Goal: Communication & Community: Ask a question

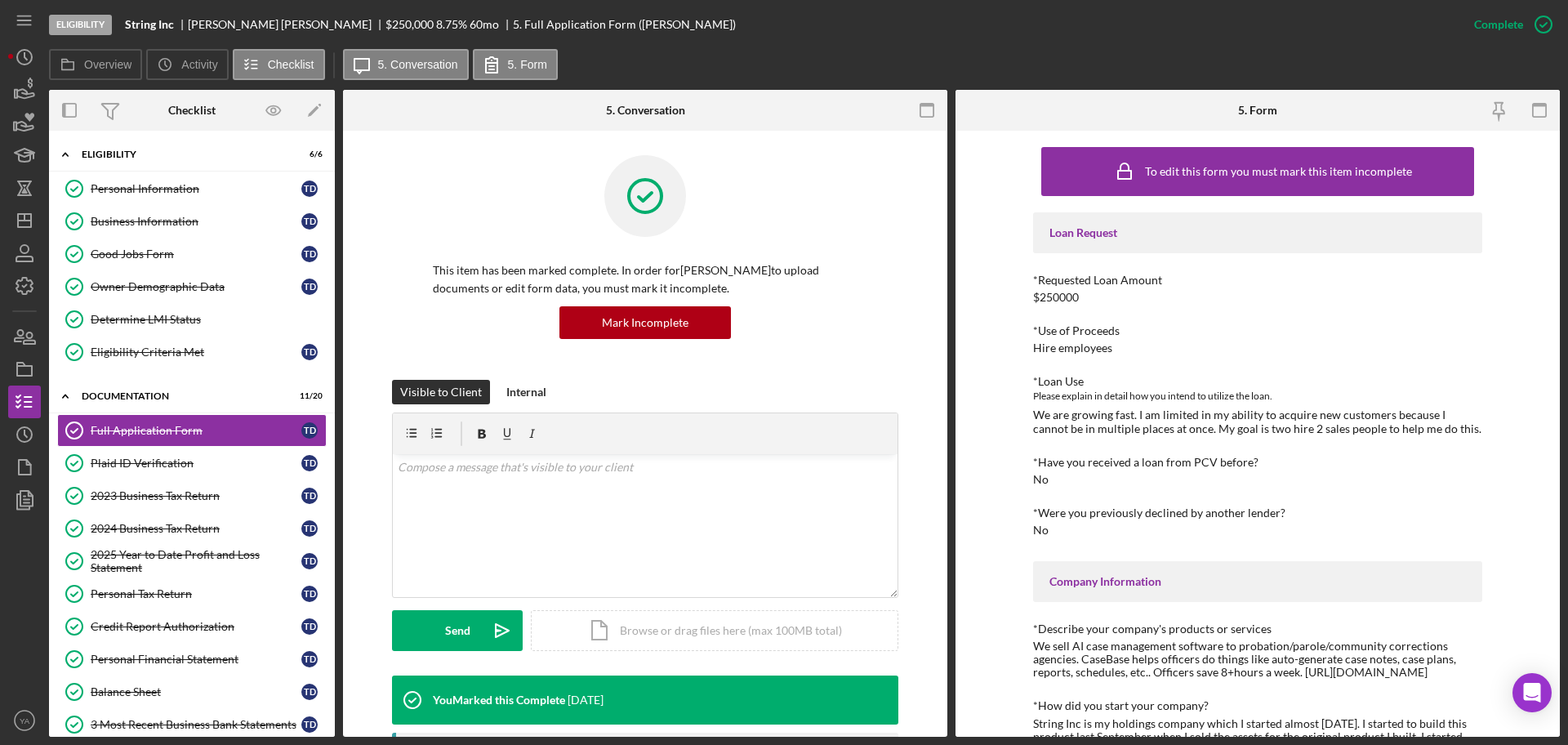
scroll to position [311, 0]
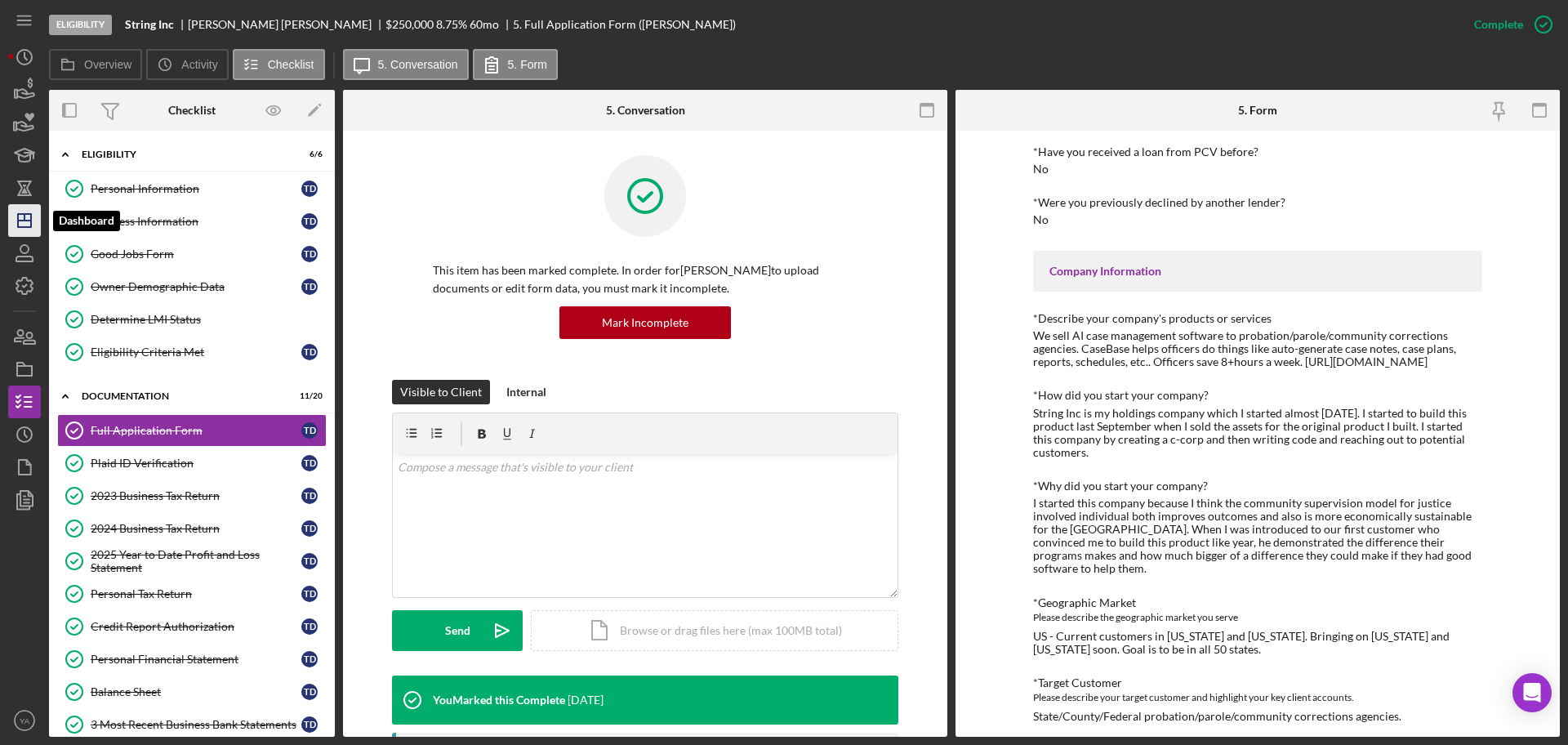
click at [29, 224] on icon "Icon/Dashboard" at bounding box center [24, 220] width 41 height 41
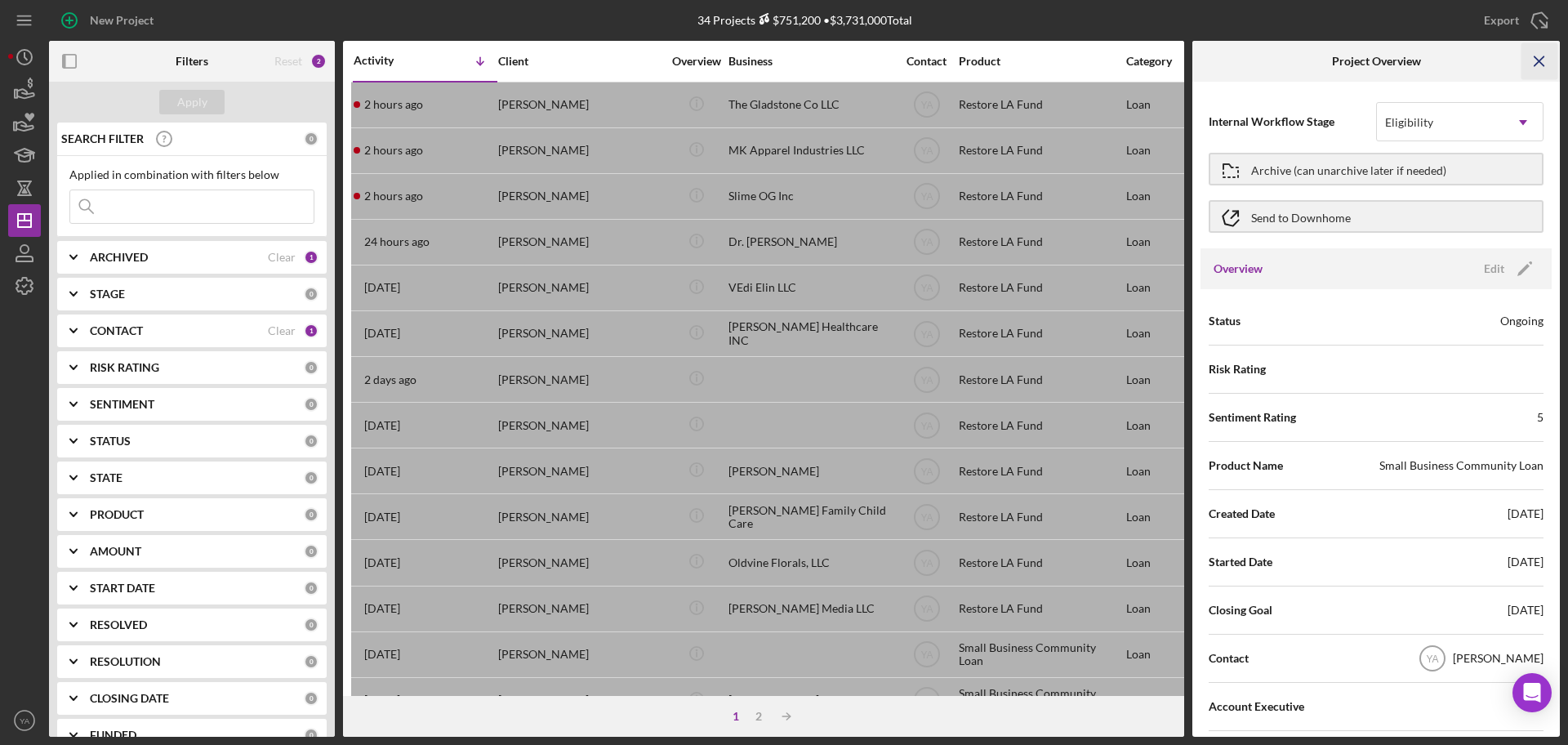
click at [1547, 63] on icon "Icon/Menu Close" at bounding box center [1540, 61] width 37 height 37
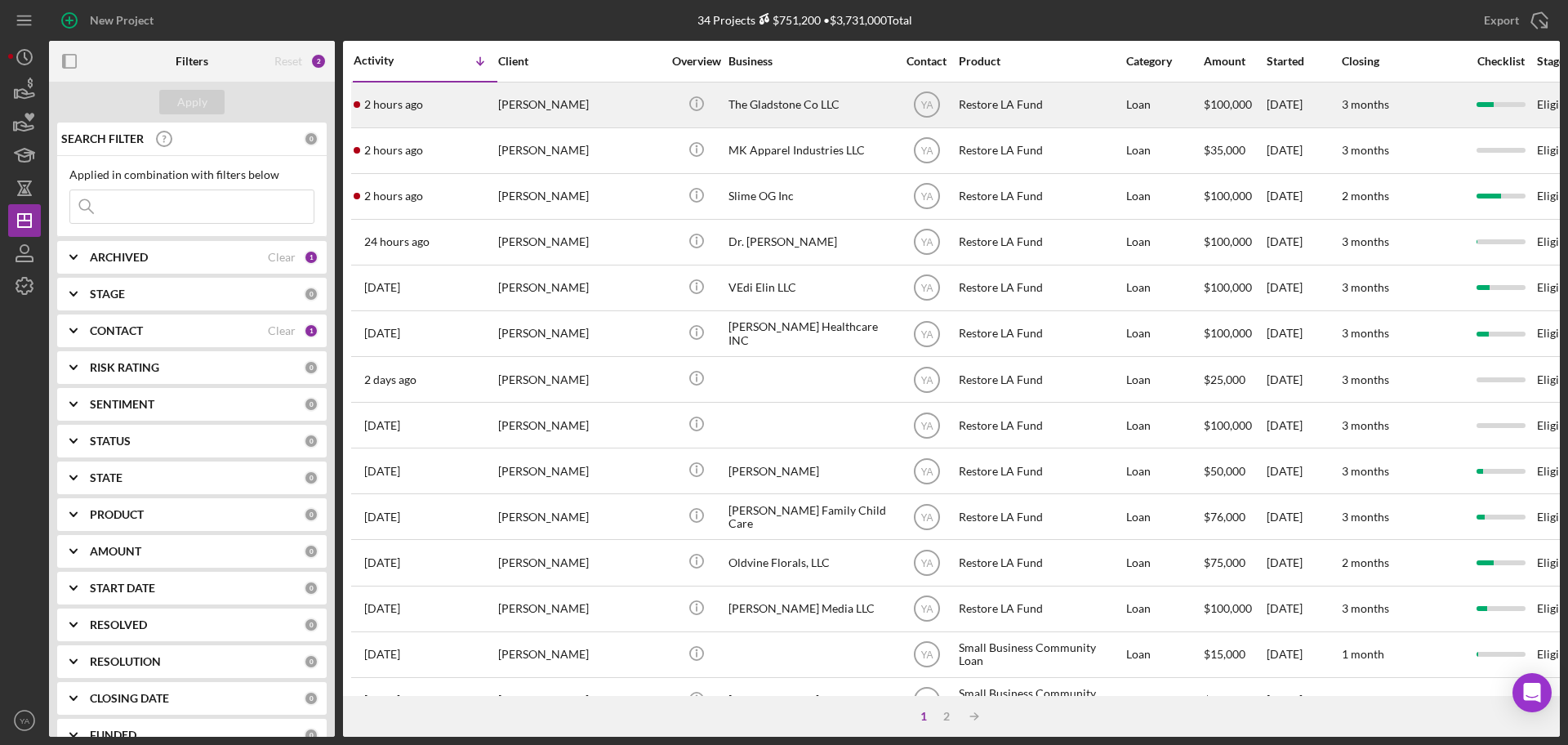
click at [752, 111] on div "The Gladstone Co LLC" at bounding box center [810, 105] width 163 height 43
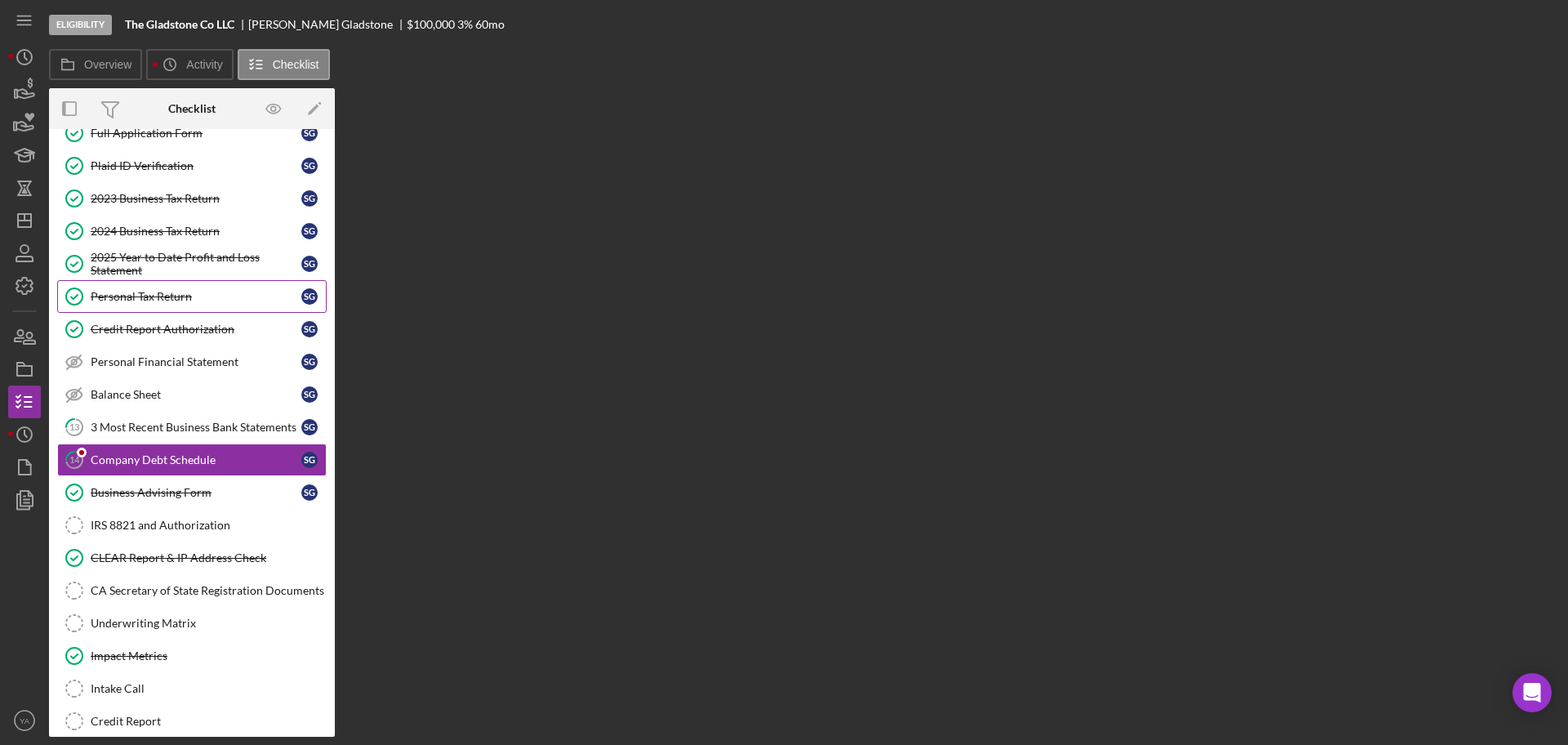
scroll to position [118, 0]
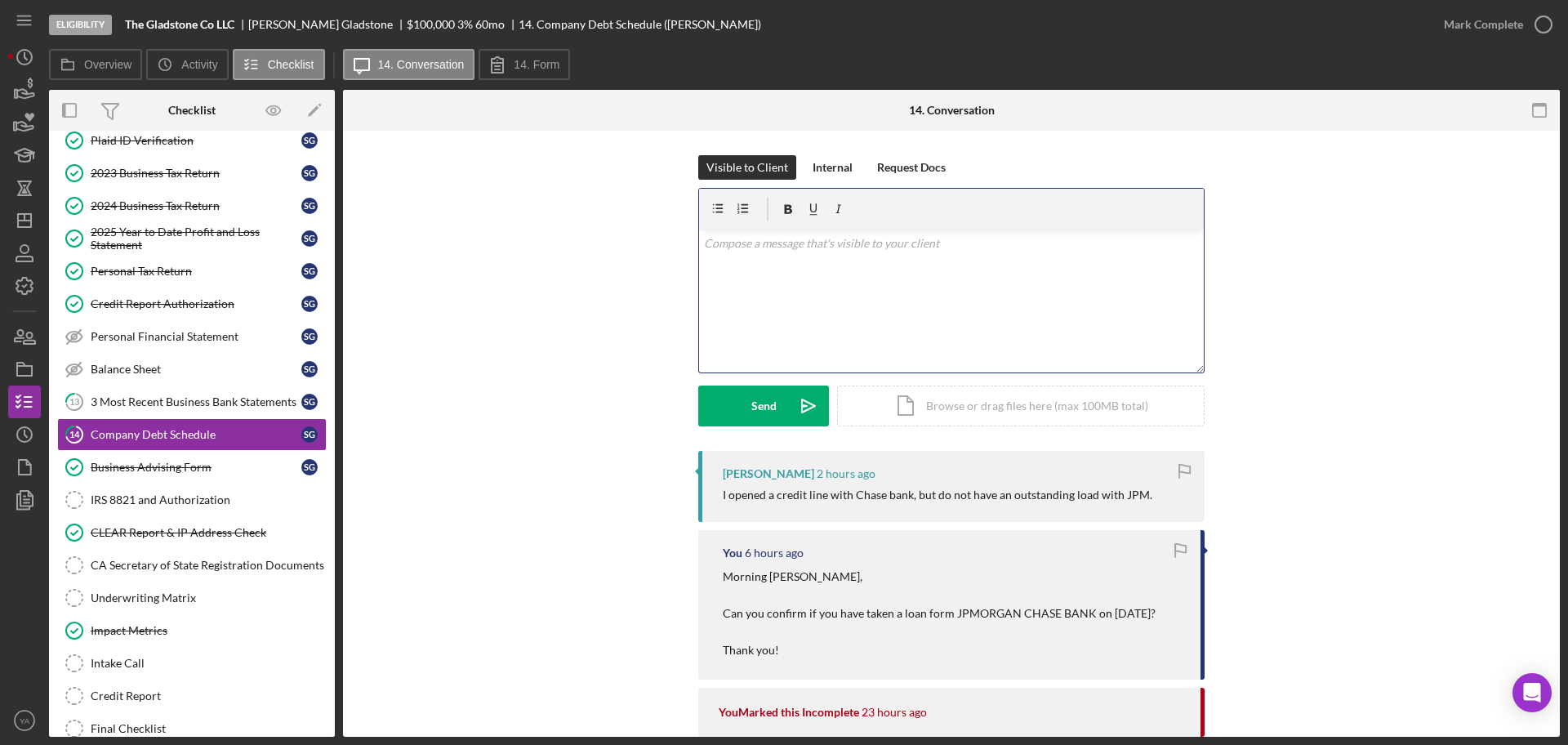
click at [1024, 350] on div "v Color teal Color pink Remove color Add row above Add row below Add column bef…" at bounding box center [951, 300] width 505 height 143
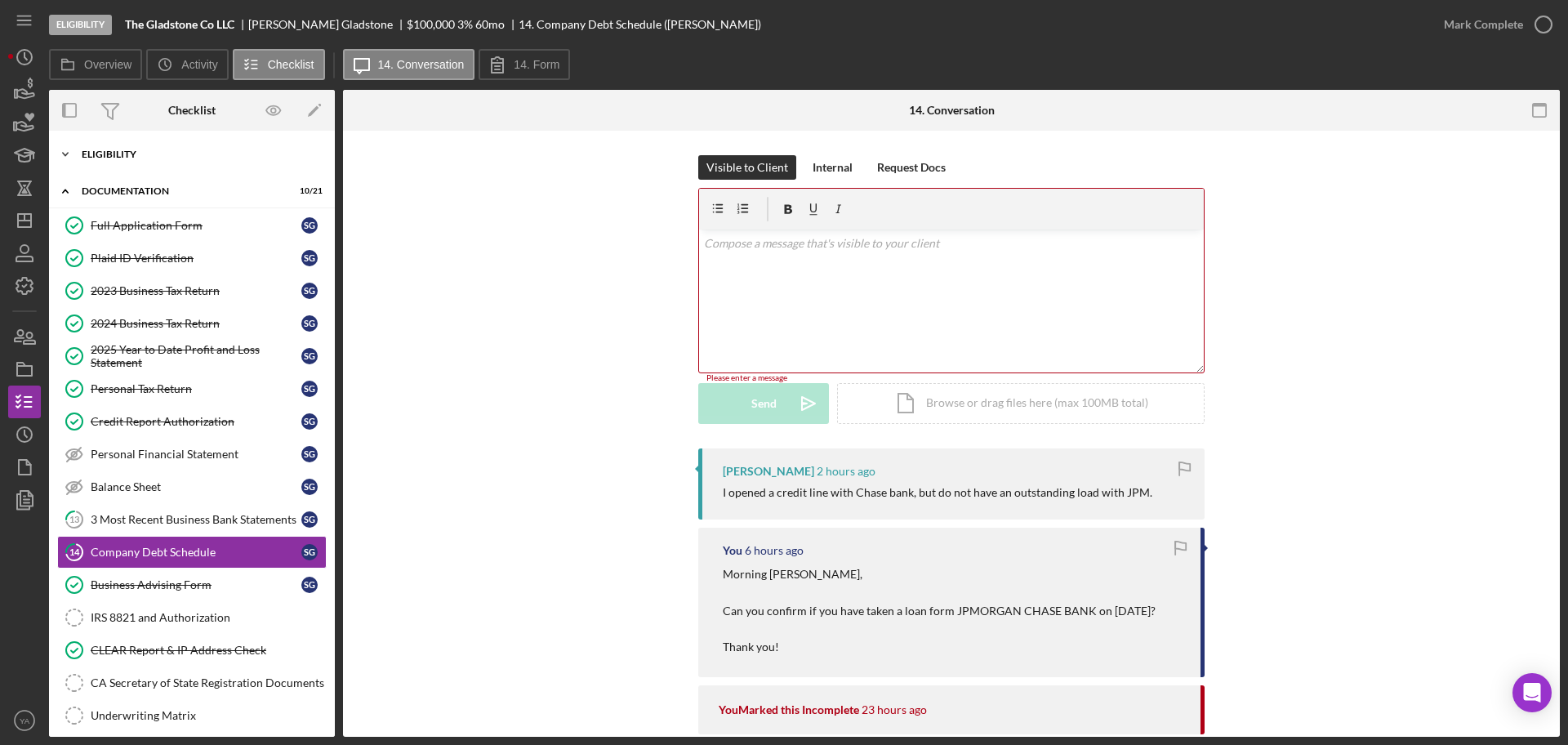
click at [182, 152] on div "Eligibility" at bounding box center [197, 154] width 233 height 10
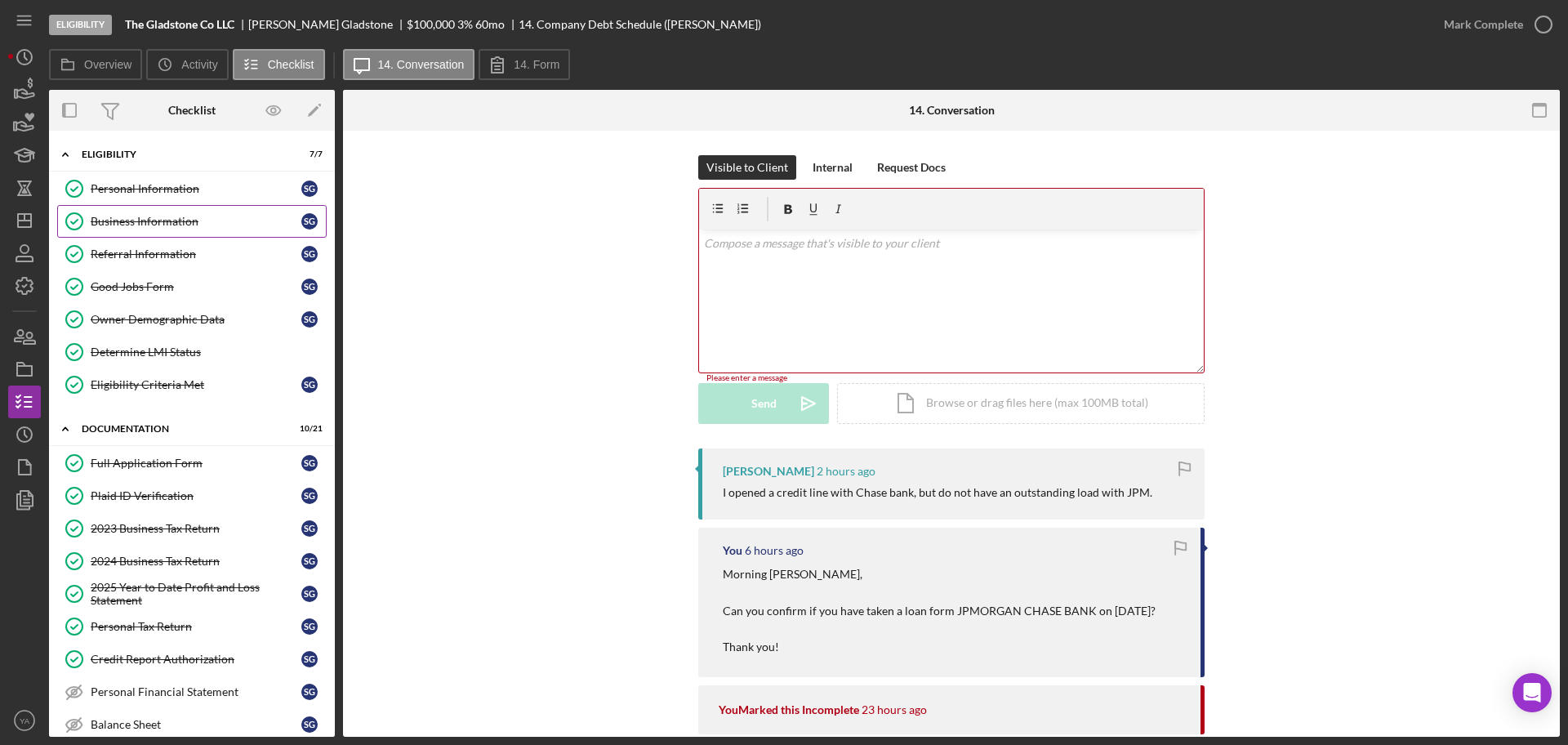
click at [157, 228] on link "Business Information Business Information S G" at bounding box center [192, 222] width 270 height 33
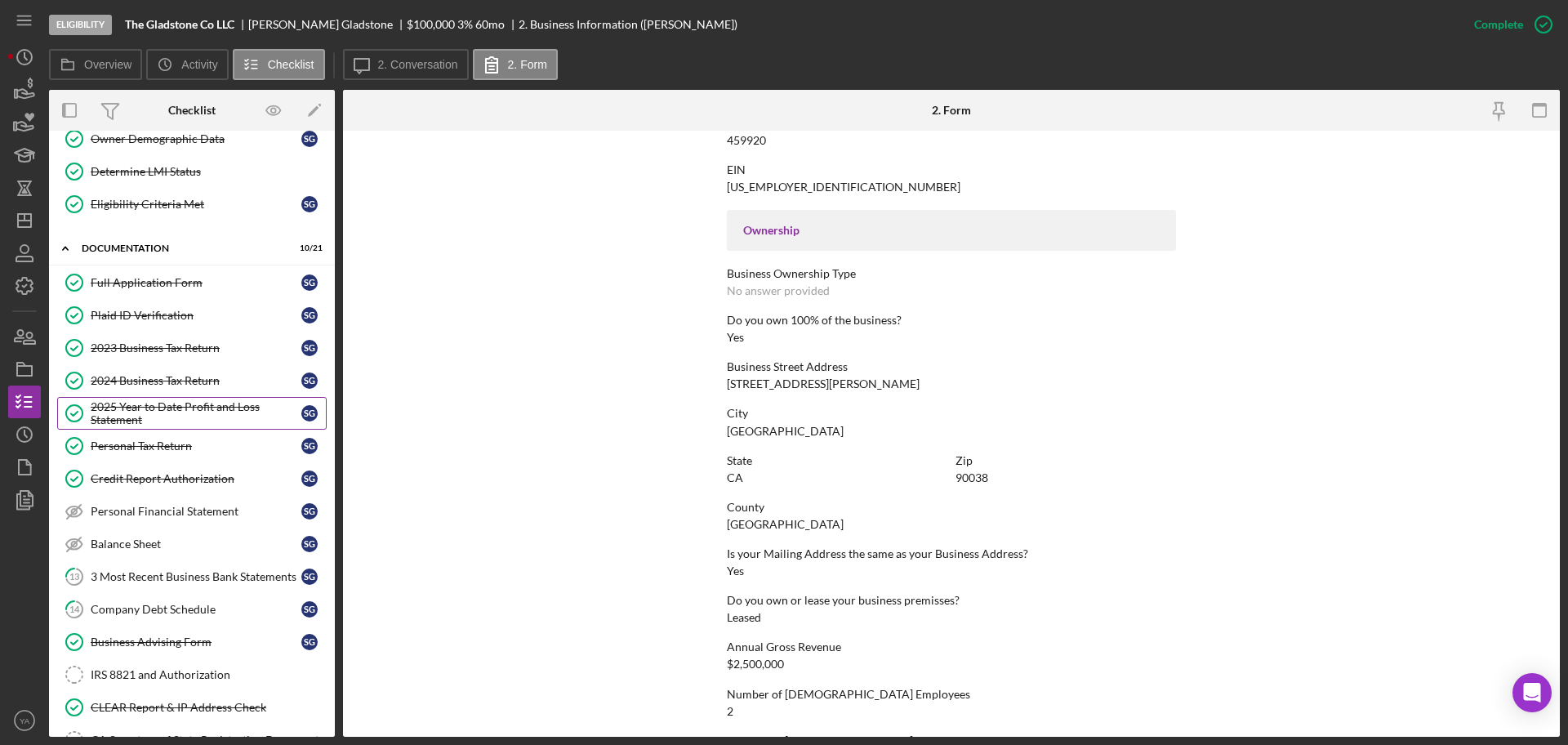
scroll to position [202, 0]
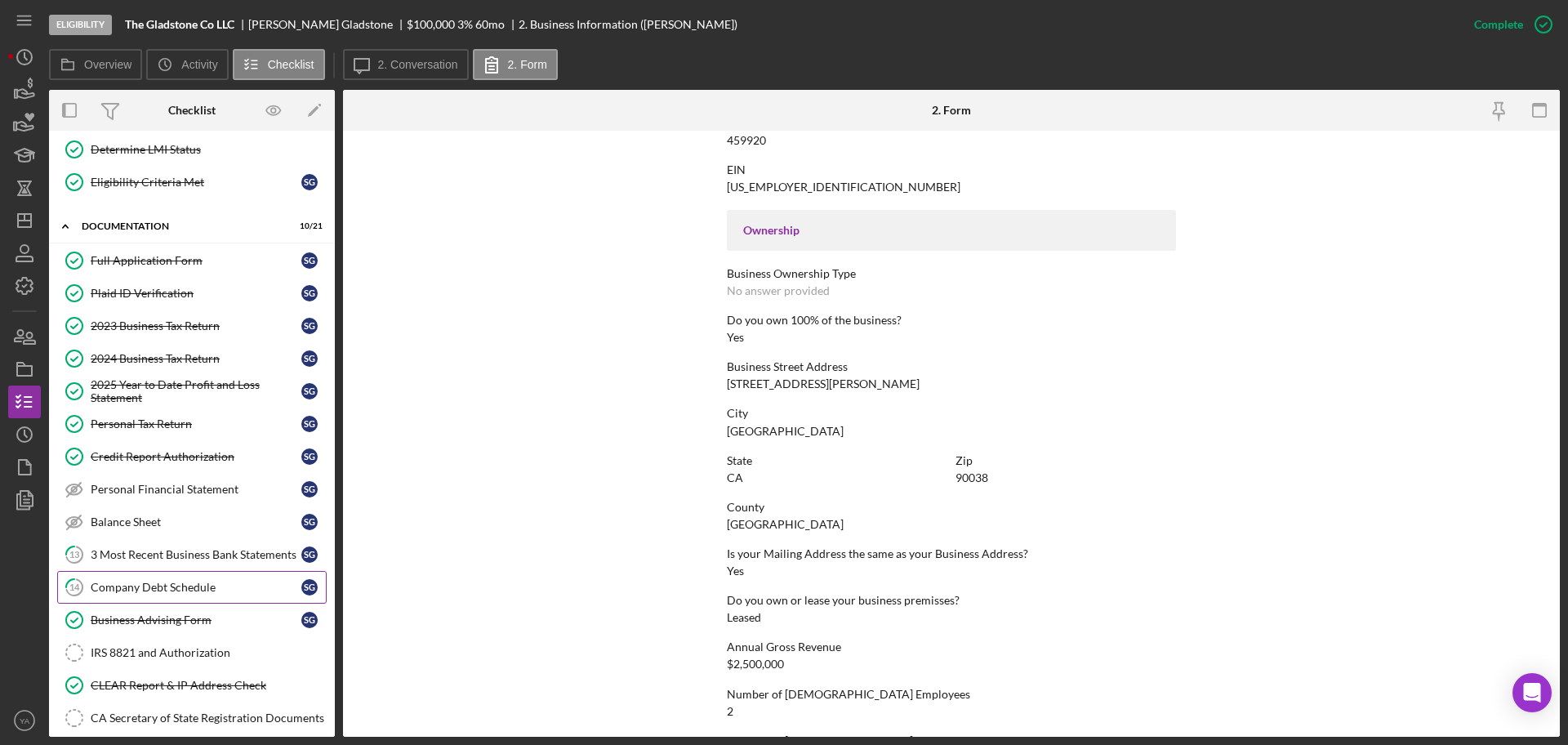
click at [199, 574] on link "14 Company Debt Schedule S G" at bounding box center [192, 588] width 270 height 33
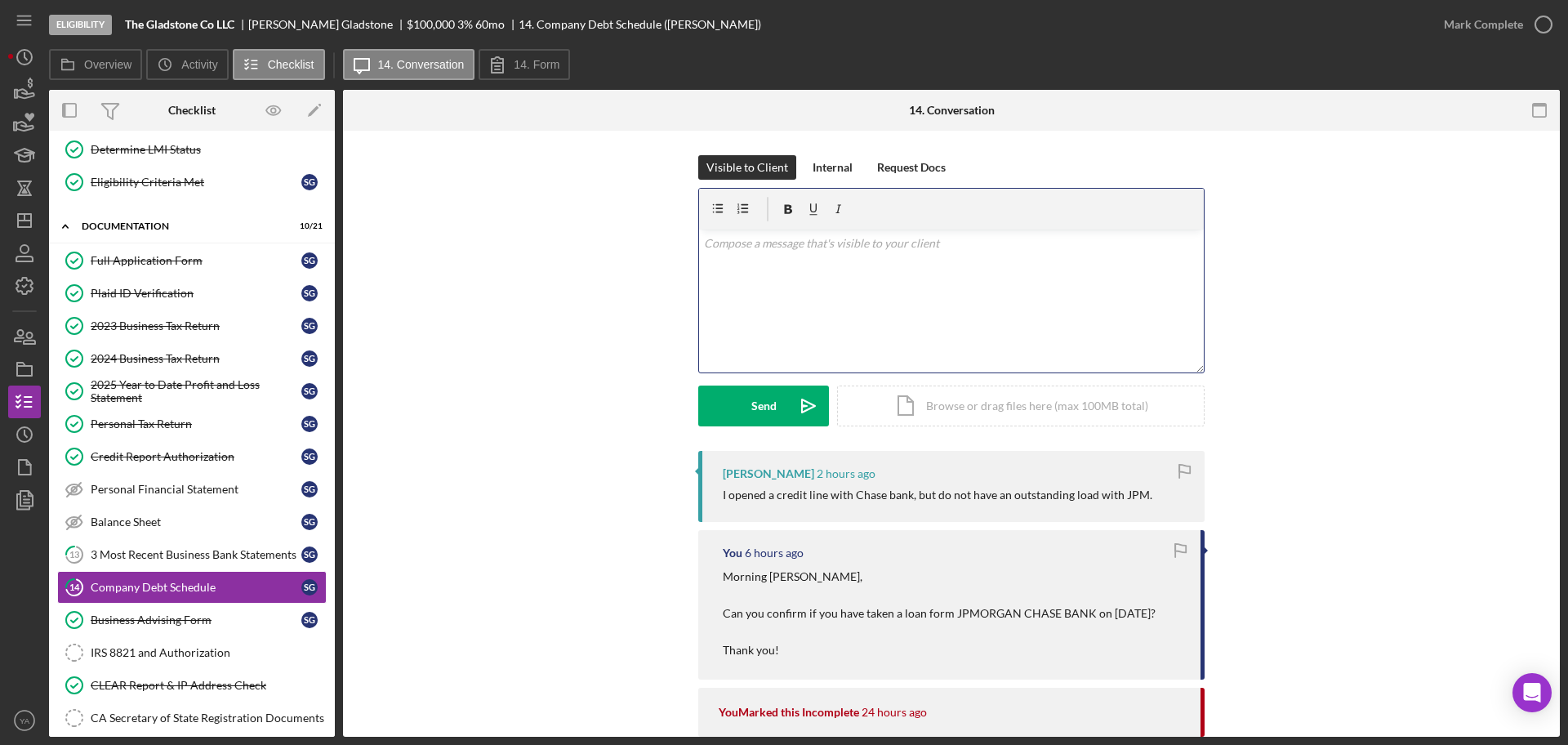
click at [930, 297] on div "v Color teal Color pink Remove color Add row above Add row below Add column bef…" at bounding box center [951, 300] width 505 height 143
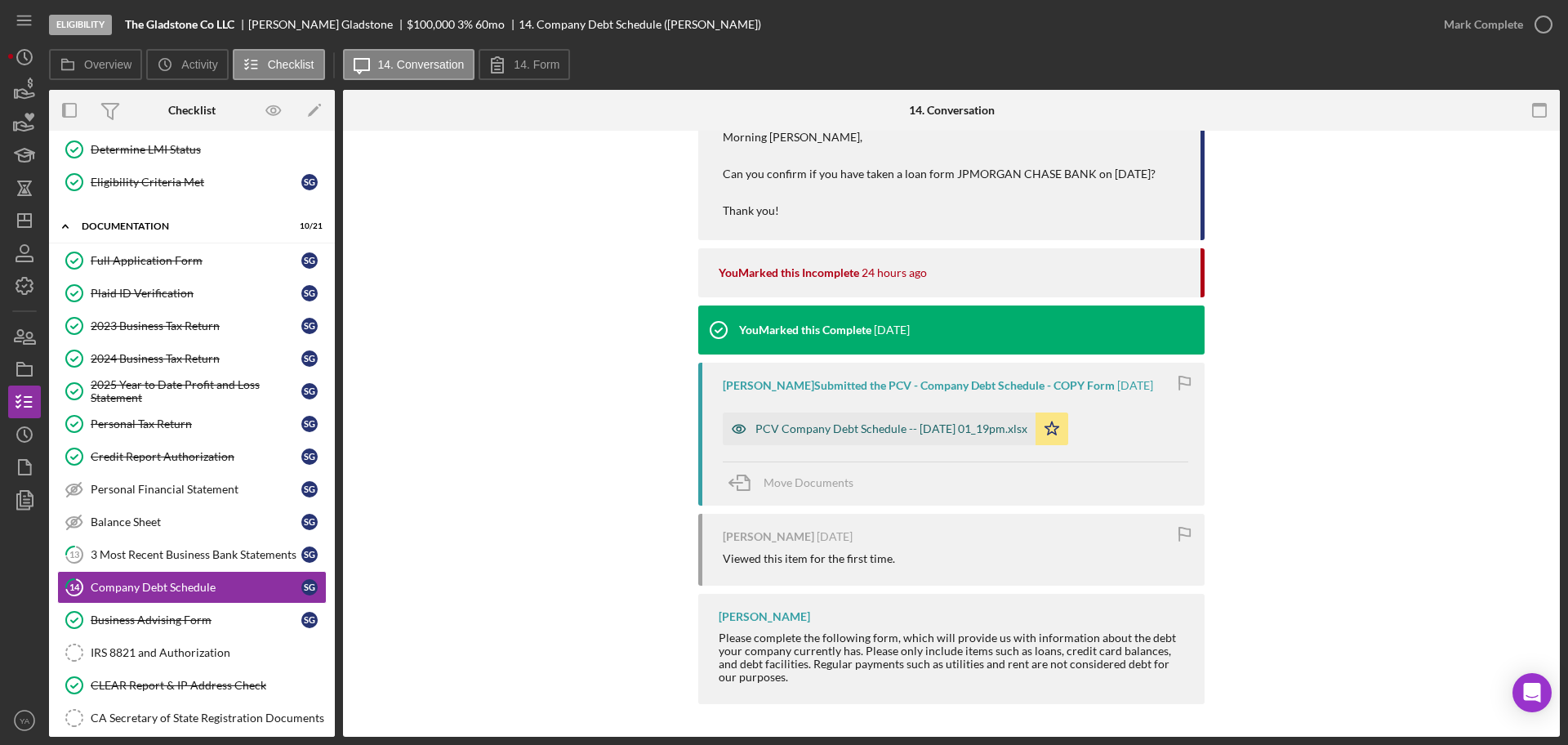
click at [948, 421] on div "PCV Company Debt Schedule -- [DATE] 01_19pm.xlsx" at bounding box center [880, 429] width 313 height 33
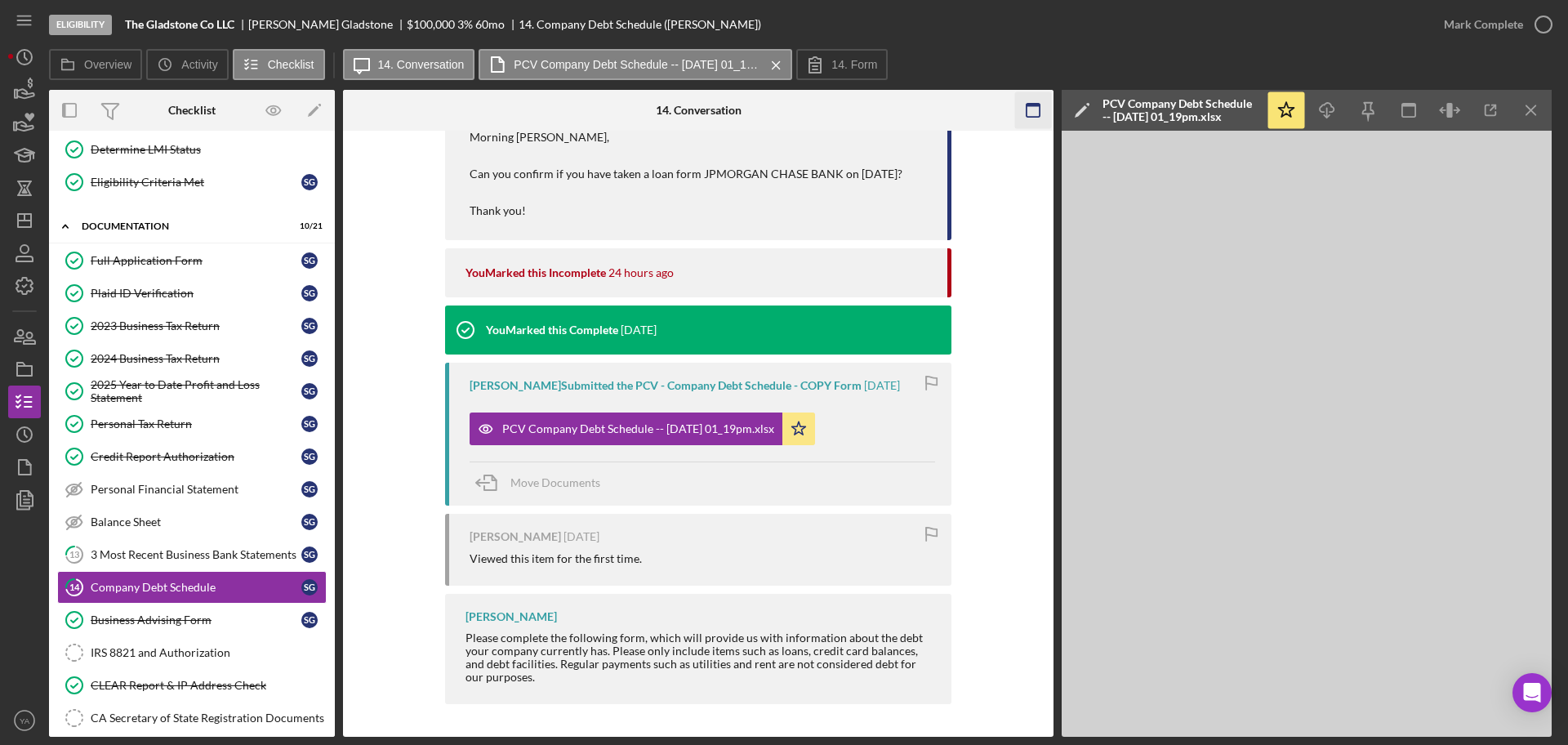
click at [1038, 117] on rect "button" at bounding box center [1033, 110] width 13 height 13
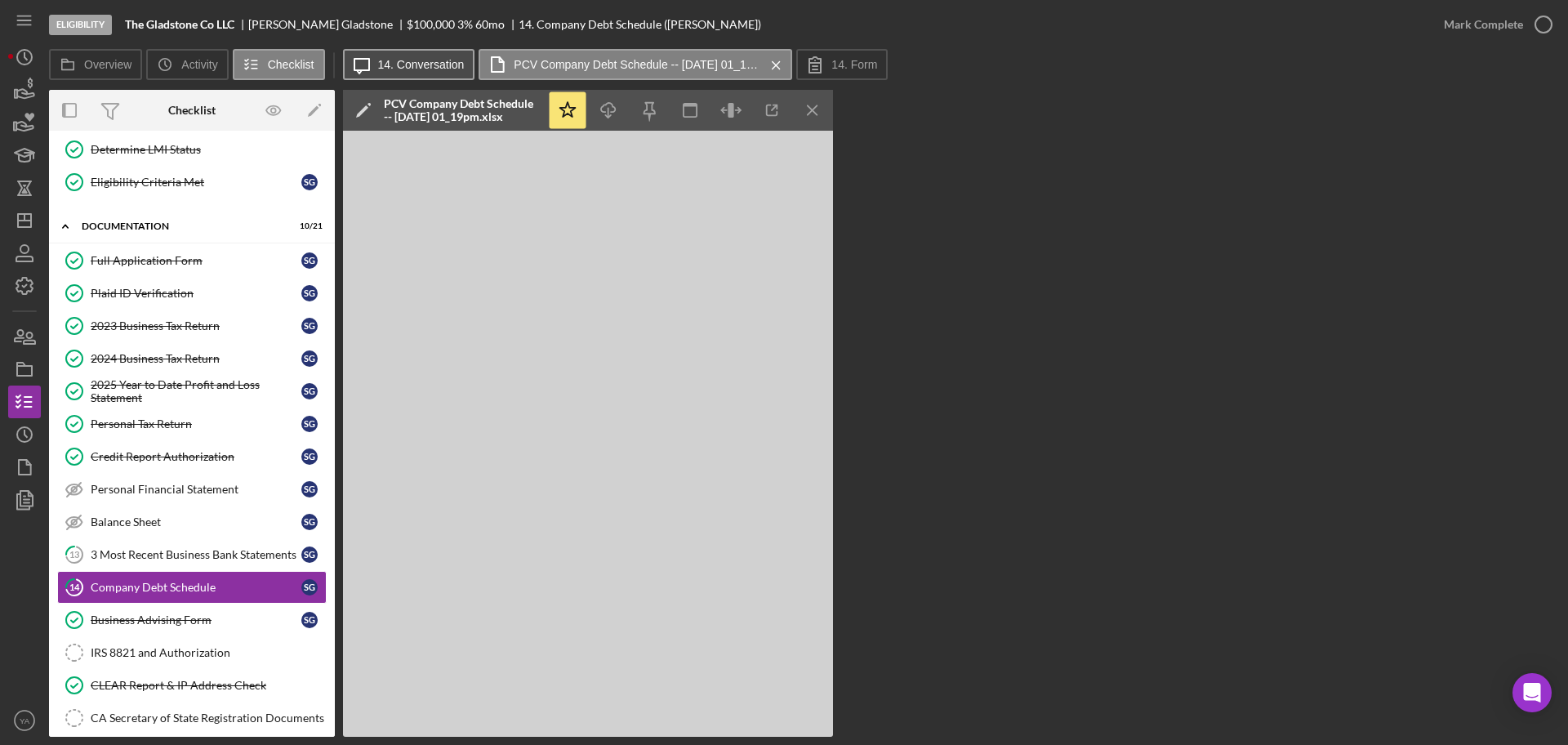
click at [439, 61] on label "14. Conversation" at bounding box center [421, 64] width 86 height 13
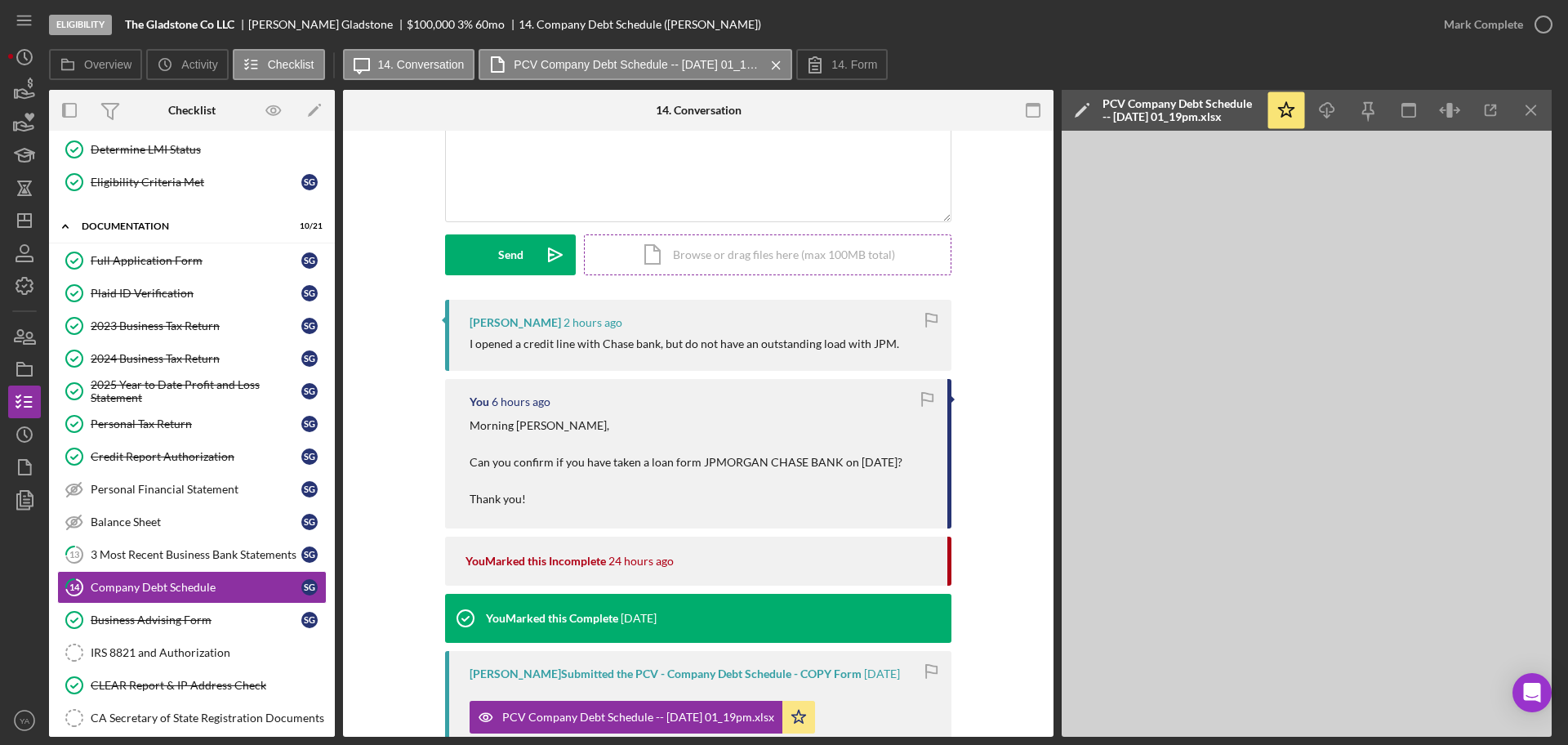
scroll to position [0, 0]
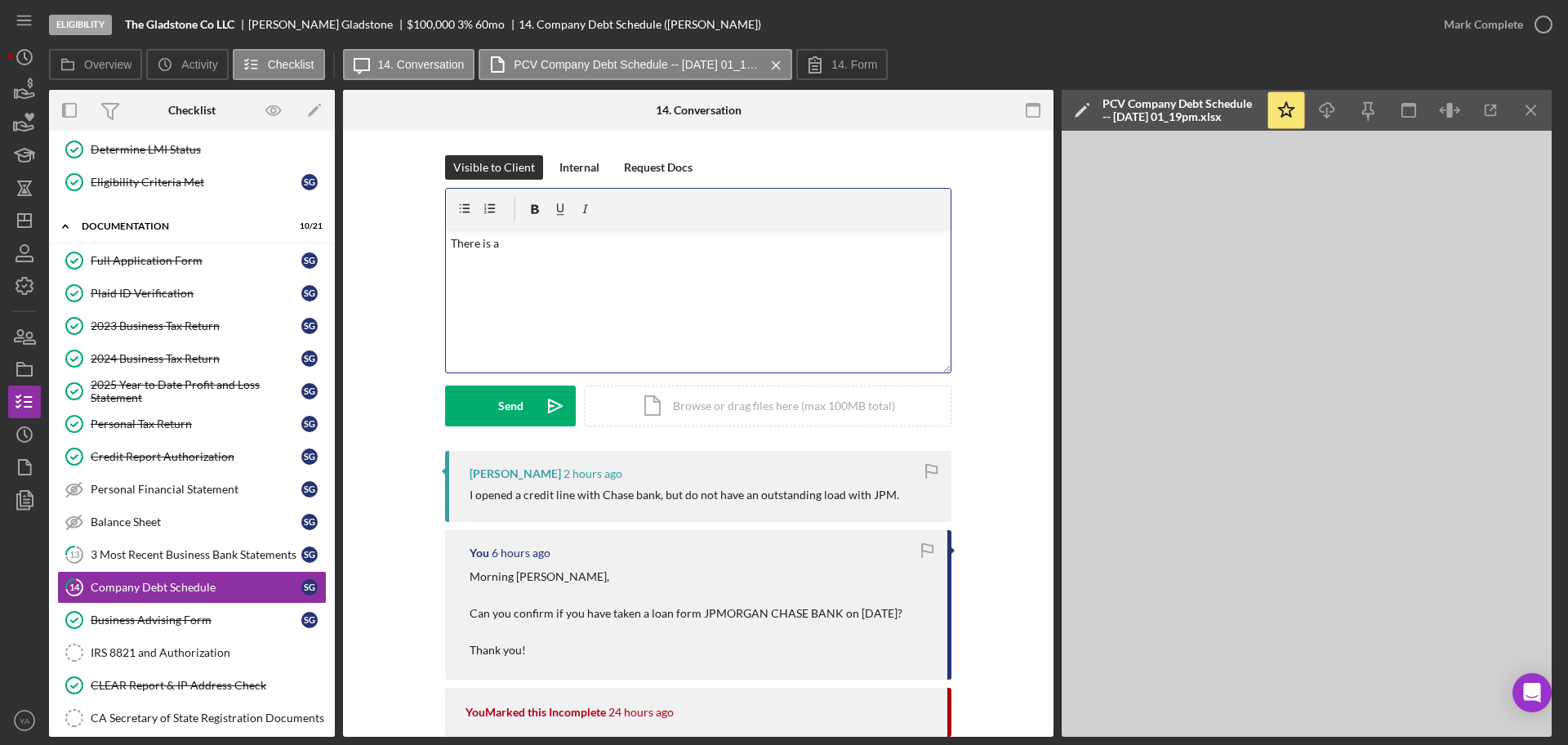
click at [675, 307] on div "v Color teal Color pink Remove color Add row above Add row below Add column bef…" at bounding box center [699, 300] width 505 height 143
drag, startPoint x: 624, startPoint y: 267, endPoint x: 419, endPoint y: 235, distance: 207.5
click at [419, 235] on div "Visible to Client Internal Request Docs v Color teal Color pink Remove color Ad…" at bounding box center [698, 303] width 662 height 296
click at [463, 243] on p "COuld you share the file number of the UCC filing on" at bounding box center [698, 243] width 496 height 18
click at [451, 238] on p "Could you share the file number of the UCC filing on" at bounding box center [698, 243] width 496 height 18
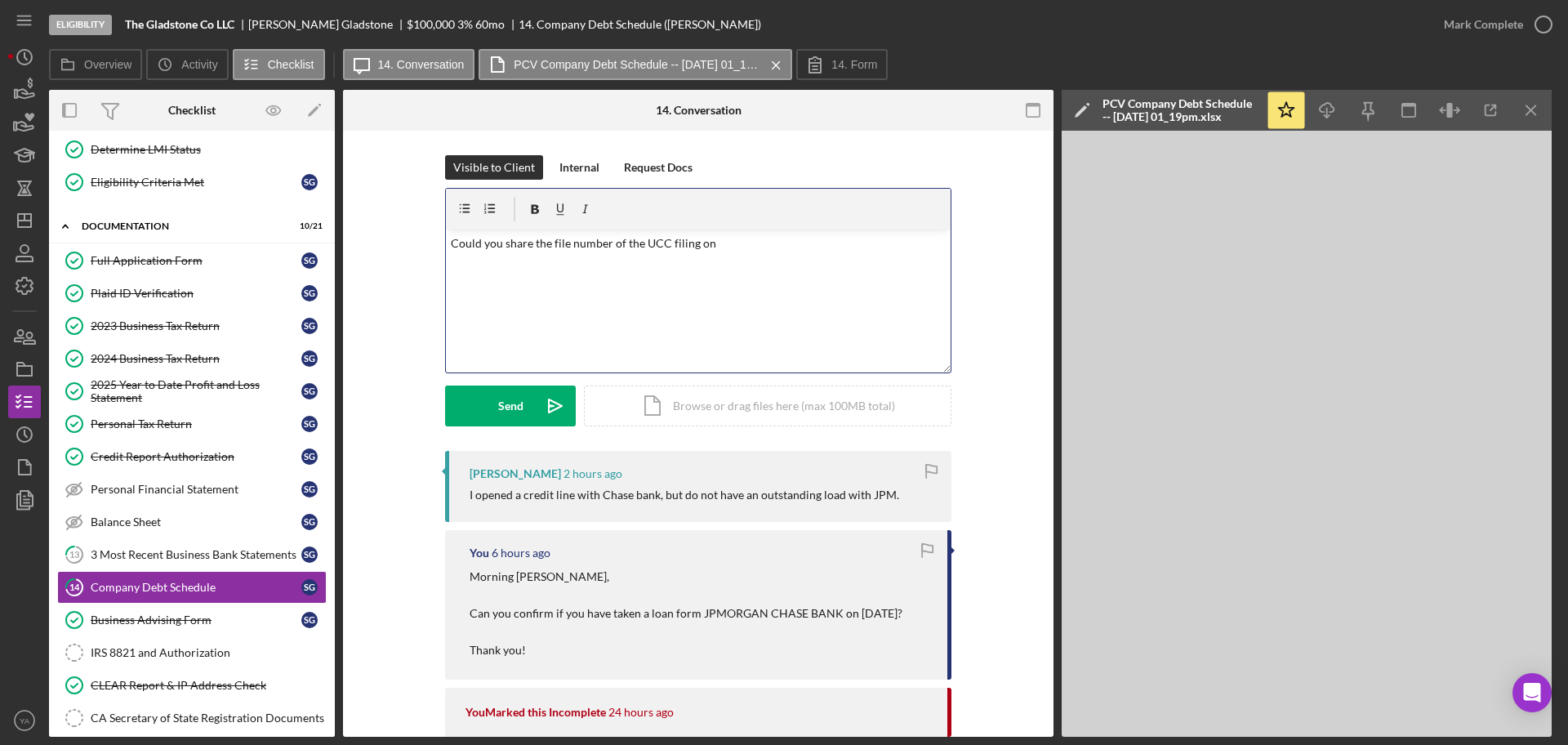
click at [752, 257] on div "v Color teal Color pink Remove color Add row above Add row below Add column bef…" at bounding box center [699, 300] width 505 height 143
click at [795, 286] on div "v Color teal Color pink Remove color Add row above Add row below Add column bef…" at bounding box center [699, 300] width 505 height 143
click at [826, 246] on p "Could you share the file number of the UCC filing on CA Secretary of State" at bounding box center [698, 243] width 496 height 18
click at [581, 308] on div "v Color teal Color pink Remove color Add row above Add row below Add column bef…" at bounding box center [699, 300] width 505 height 143
drag, startPoint x: 507, startPoint y: 280, endPoint x: 732, endPoint y: 272, distance: 225.1
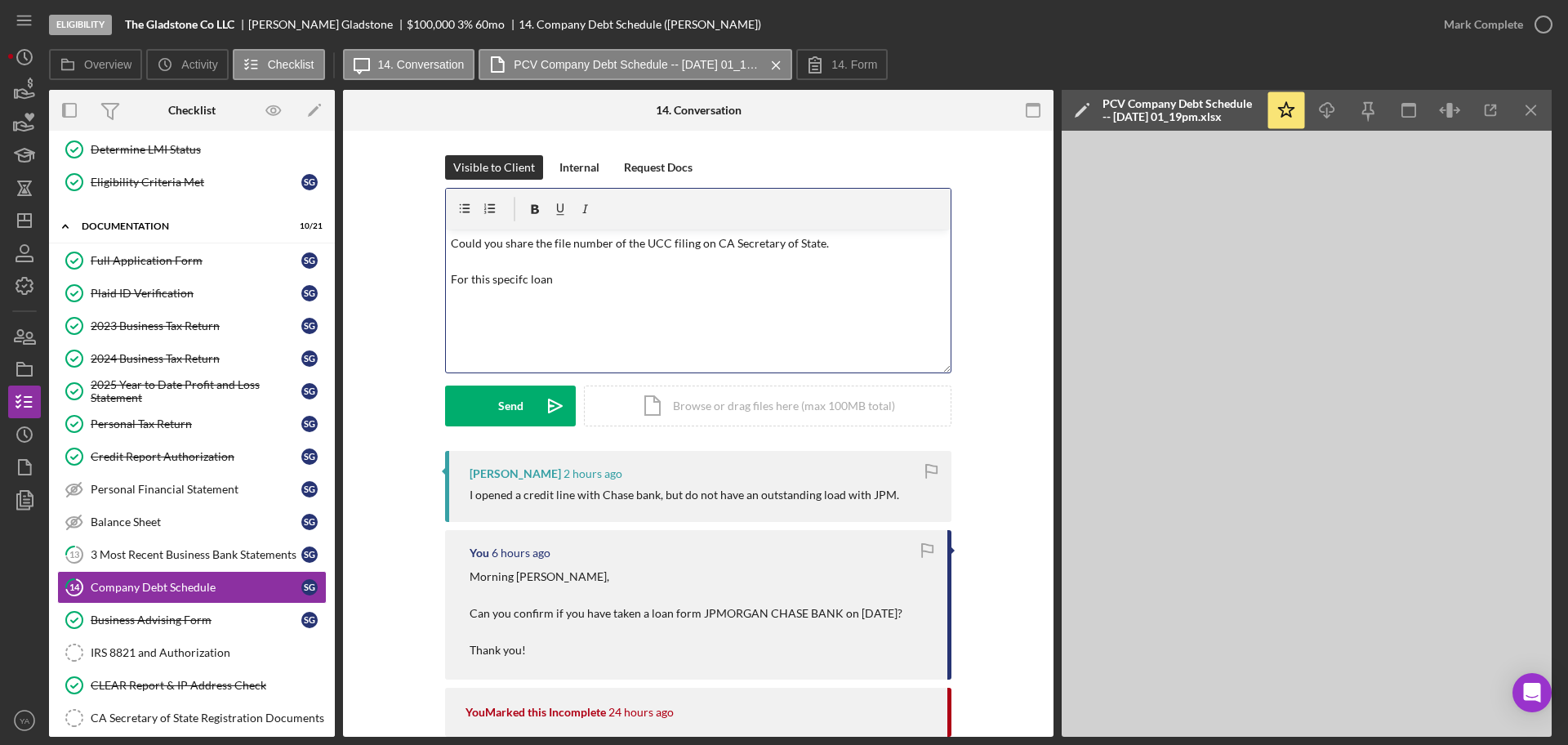
click at [737, 269] on p "Could you share the file number of the UCC filing on CA Secretary of State. For…" at bounding box center [698, 261] width 496 height 55
click at [522, 278] on p "Could you share the file number of the UCC filing on CA Secretary of State. For…" at bounding box center [698, 261] width 496 height 55
click at [600, 290] on div "v Color teal Color pink Remove color Add row above Add row below Add column bef…" at bounding box center [699, 300] width 505 height 143
click at [538, 399] on icon "Icon/icon-invite-send" at bounding box center [555, 406] width 41 height 41
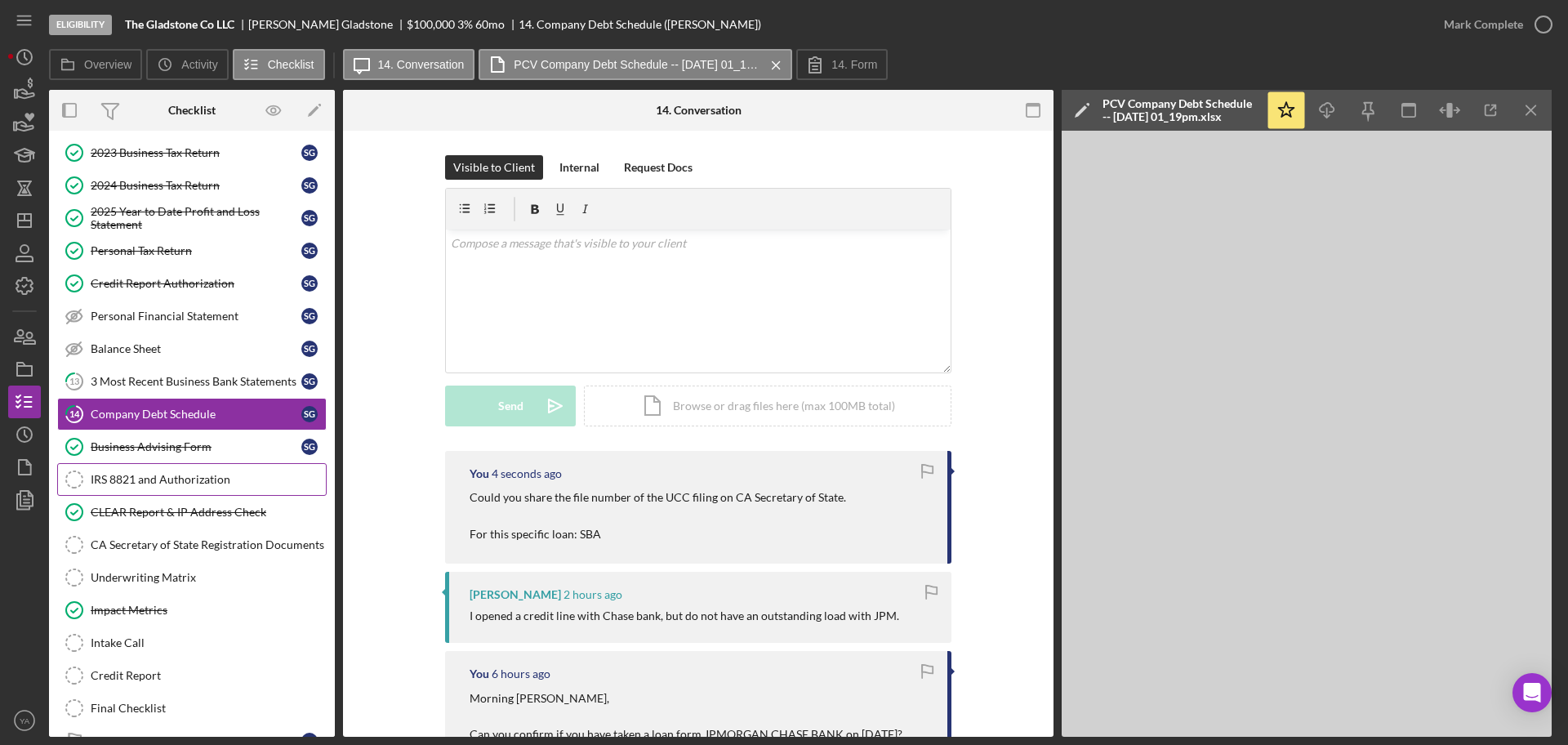
scroll to position [486, 0]
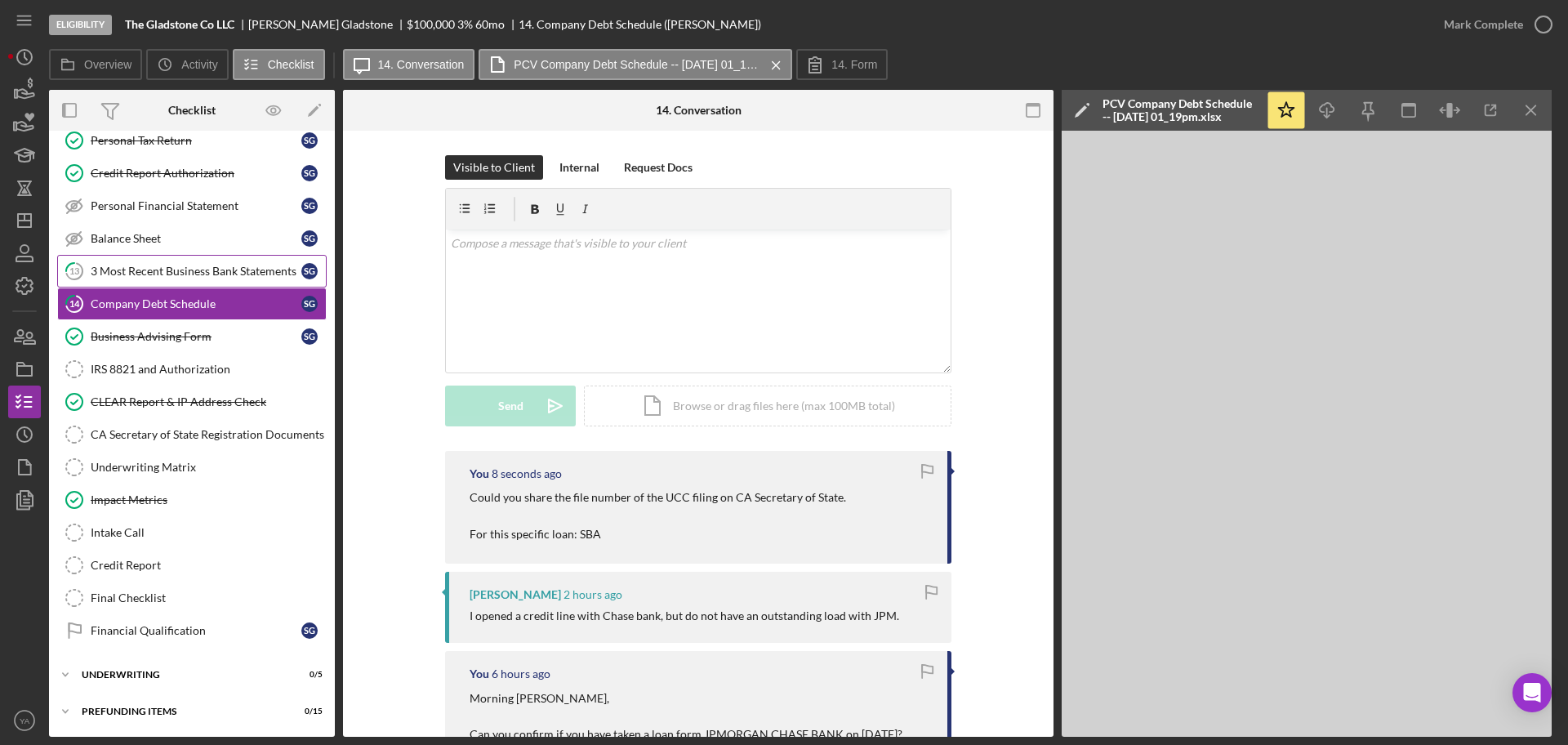
click at [154, 268] on div "3 Most Recent Business Bank Statements" at bounding box center [196, 271] width 211 height 13
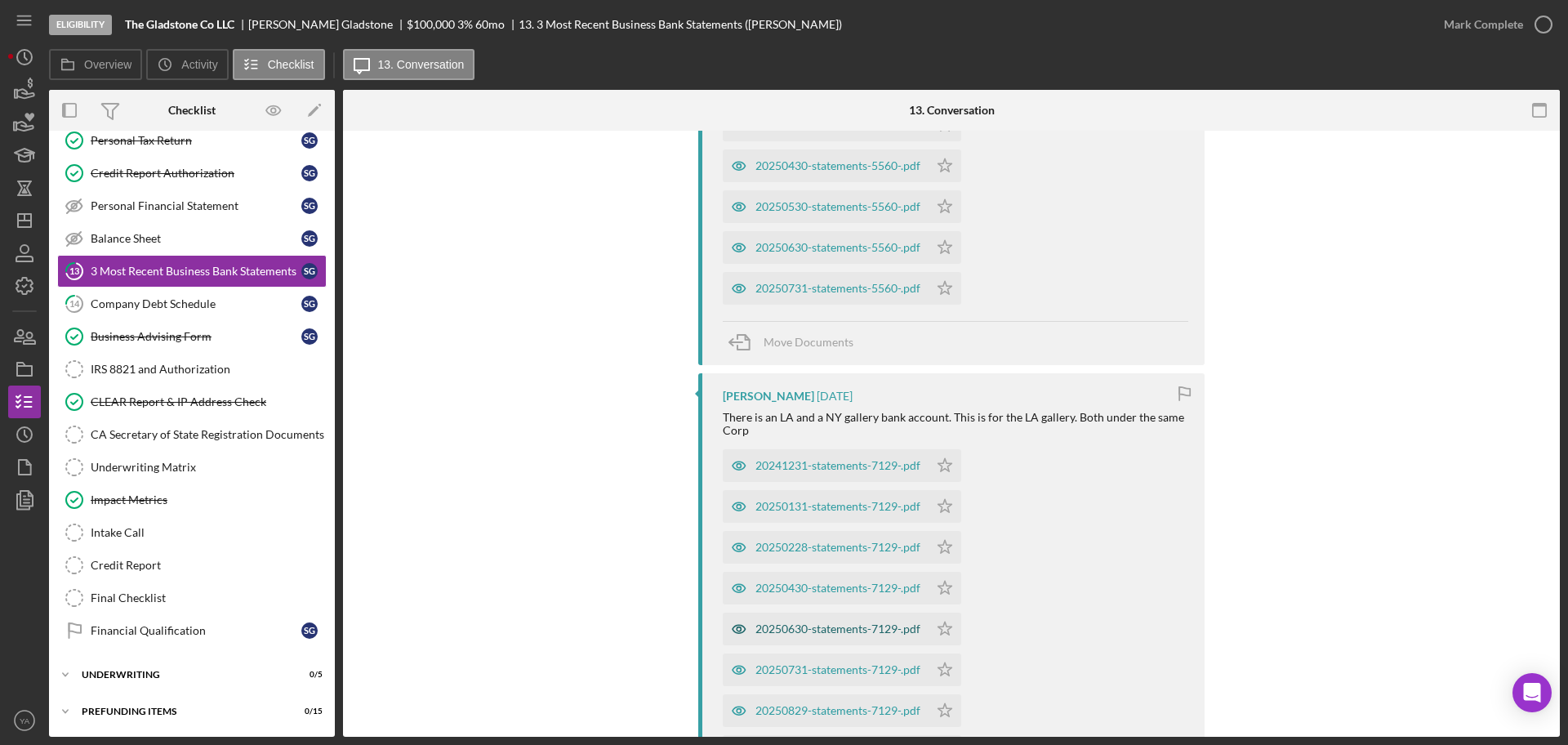
scroll to position [817, 0]
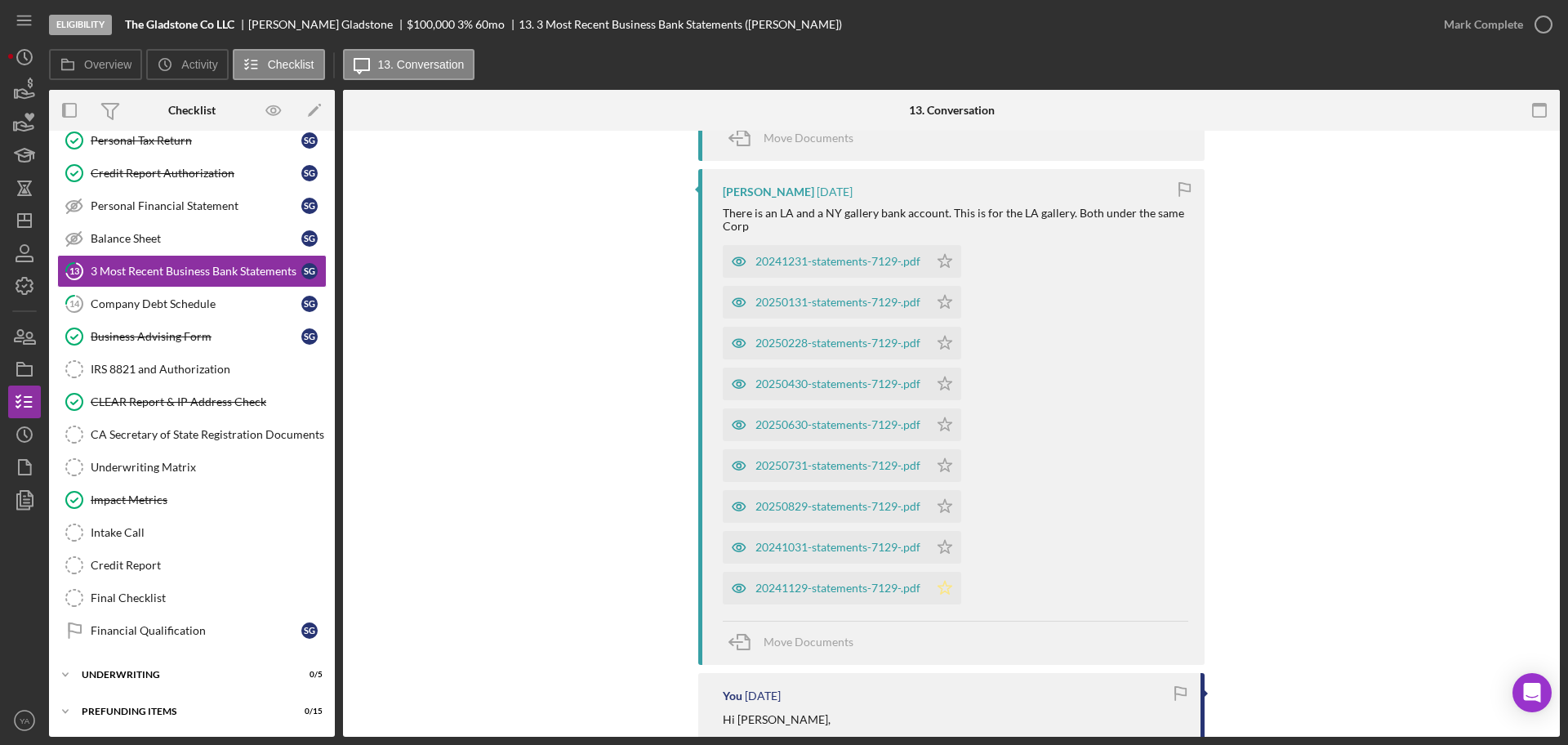
click at [949, 588] on polygon "button" at bounding box center [945, 588] width 14 height 13
click at [944, 554] on icon "Icon/Star" at bounding box center [945, 548] width 33 height 33
click at [944, 267] on icon "Icon/Star" at bounding box center [945, 261] width 33 height 33
click at [945, 337] on icon "Icon/Star" at bounding box center [945, 344] width 33 height 33
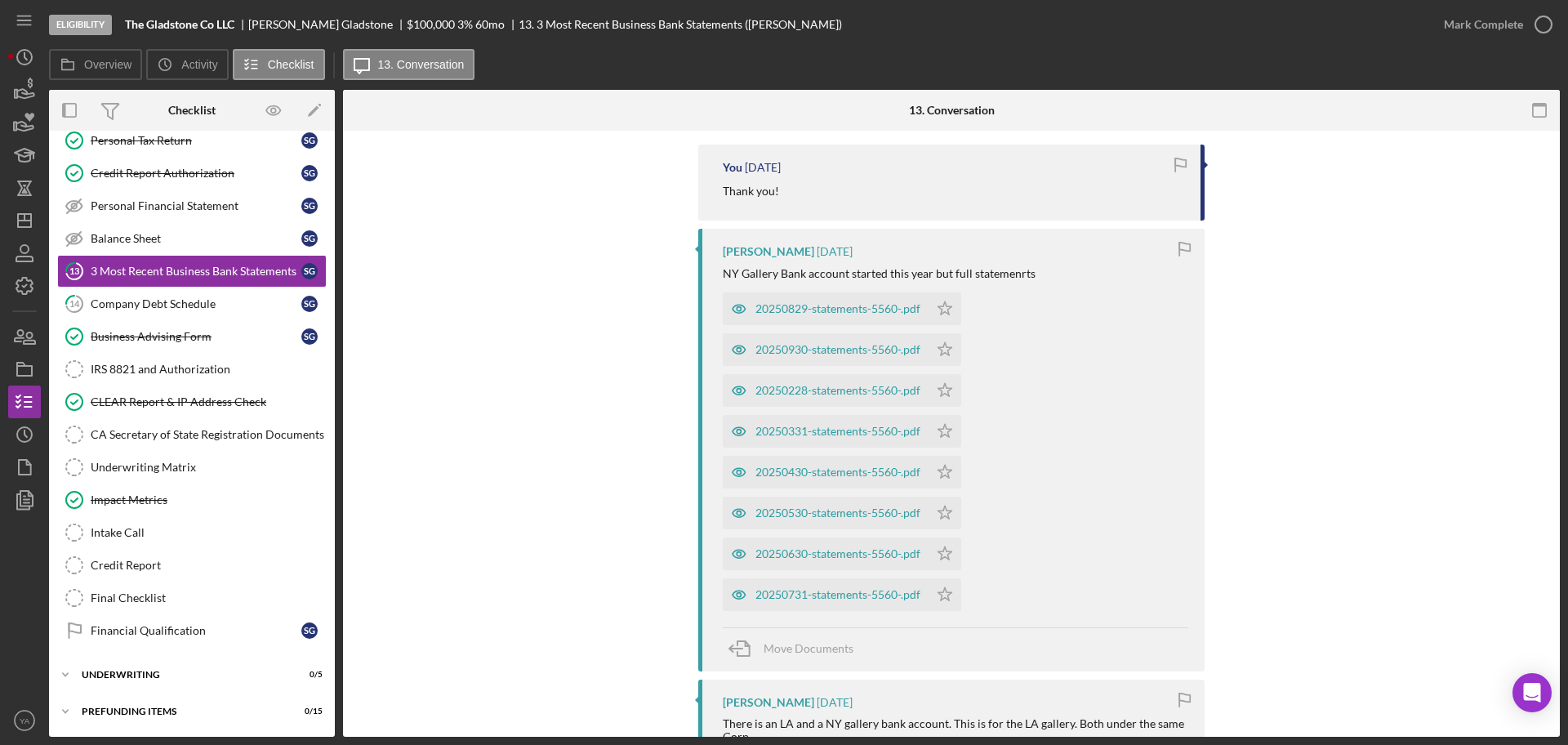
scroll to position [408, 0]
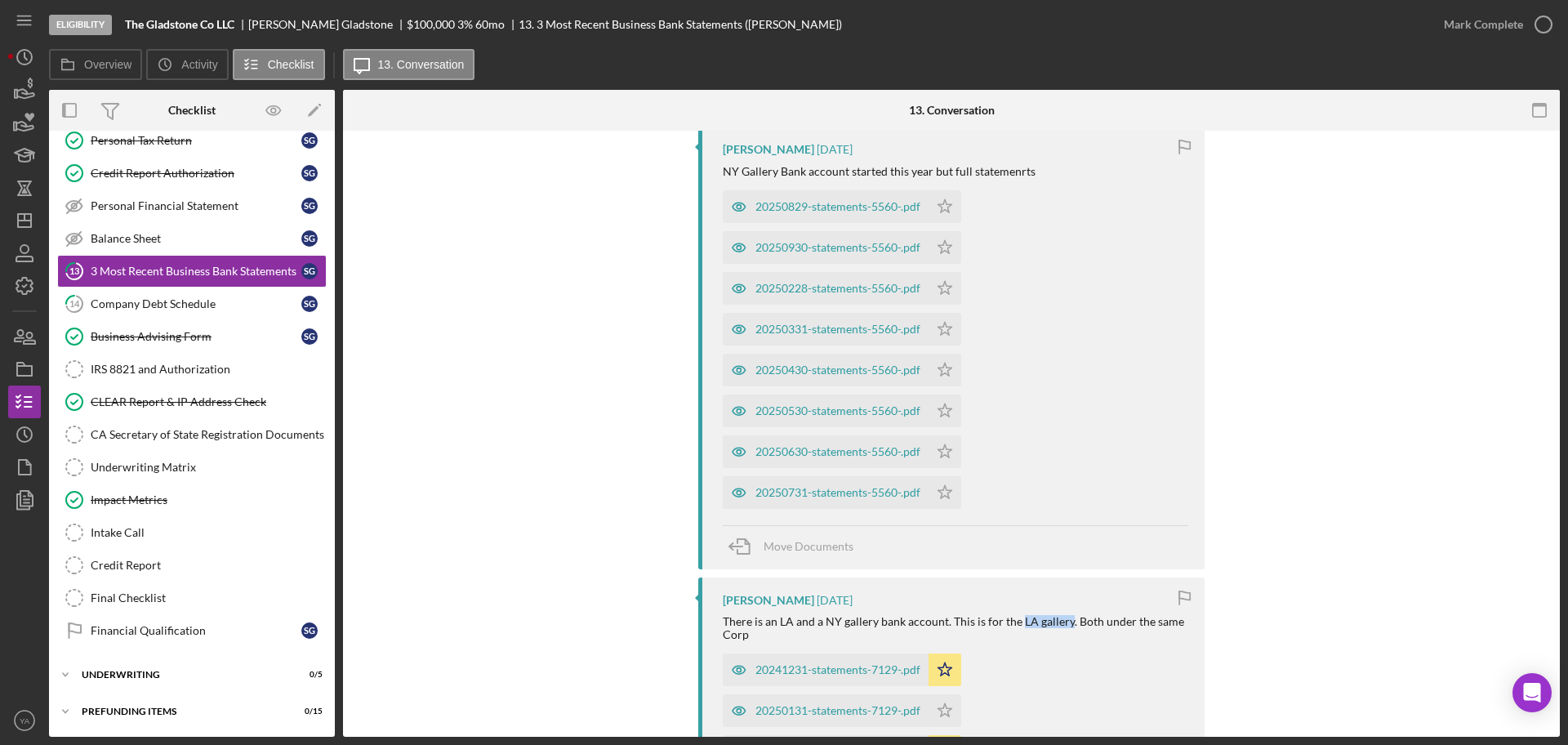
drag, startPoint x: 1016, startPoint y: 620, endPoint x: 1064, endPoint y: 625, distance: 48.3
click at [1064, 625] on div "There is an LA and a NY gallery bank account. This is for the LA gallery. Both …" at bounding box center [956, 628] width 465 height 26
copy div "LA gallery"
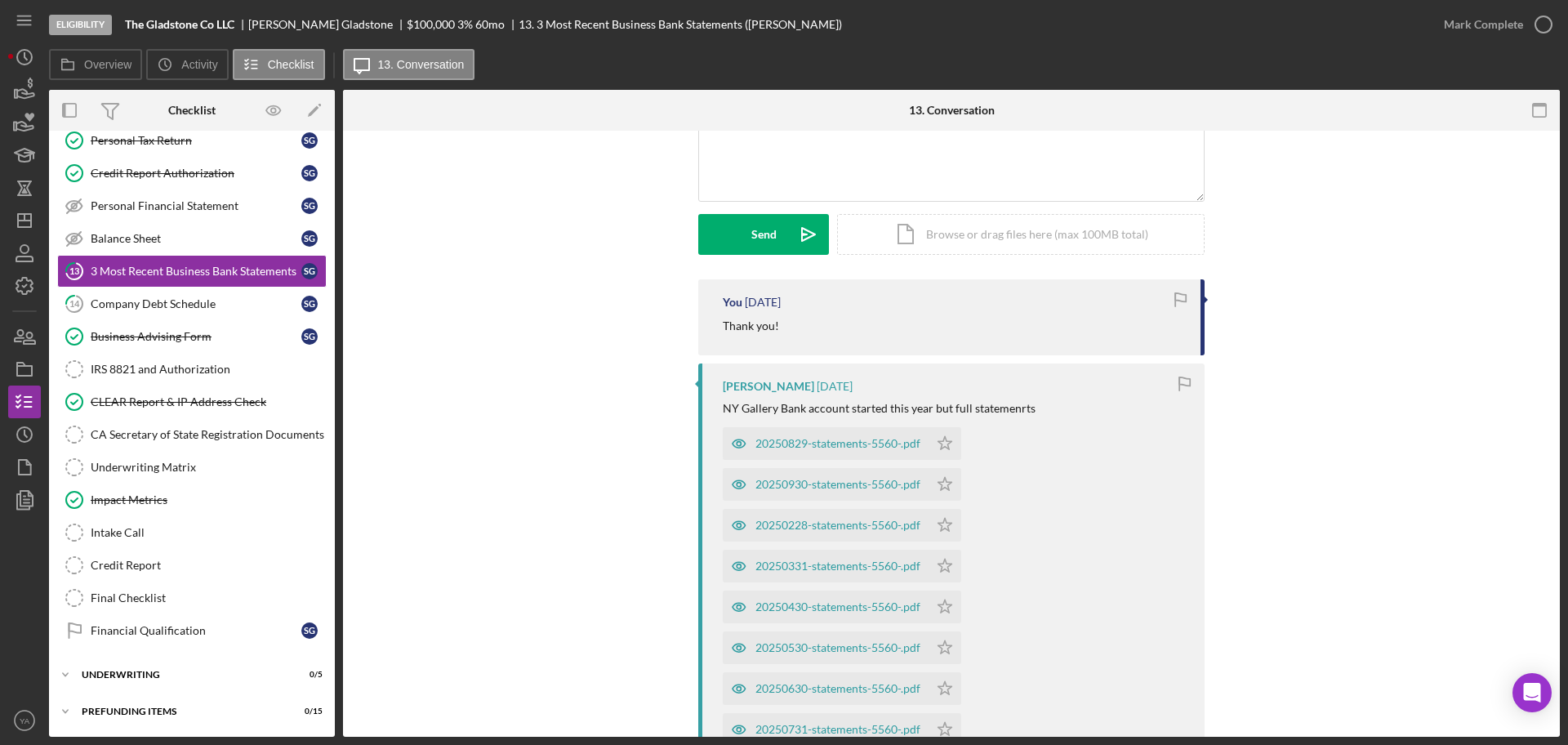
scroll to position [0, 0]
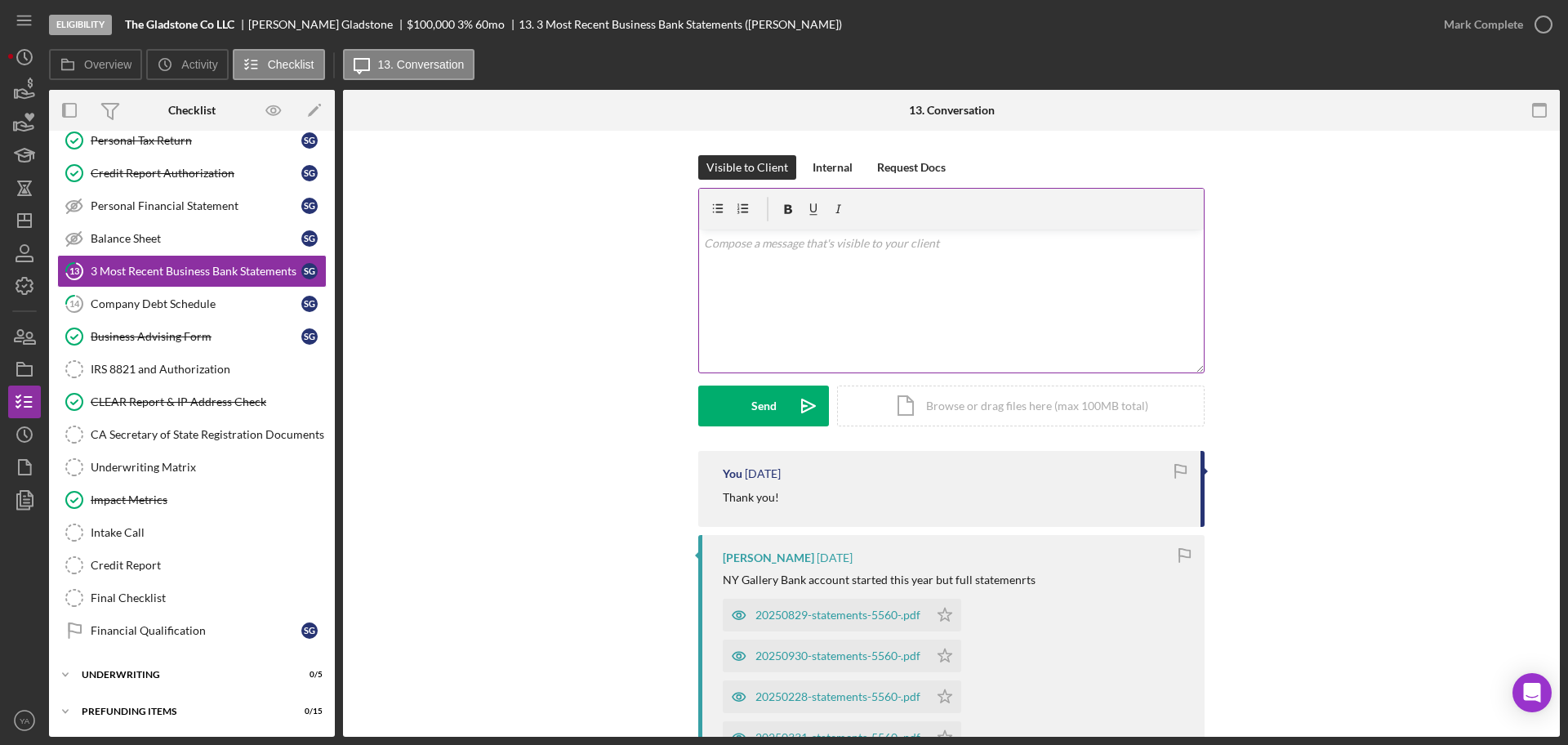
click at [893, 283] on div "v Color teal Color pink Remove color Add row above Add row below Add column bef…" at bounding box center [951, 300] width 505 height 143
click at [1002, 273] on p "Hi [PERSON_NAME], Can you share LA gallery bank statement for the month of" at bounding box center [951, 261] width 496 height 55
click at [1029, 305] on div "v Color teal Color pink Remove color Add row above Add row below Add column bef…" at bounding box center [951, 300] width 505 height 143
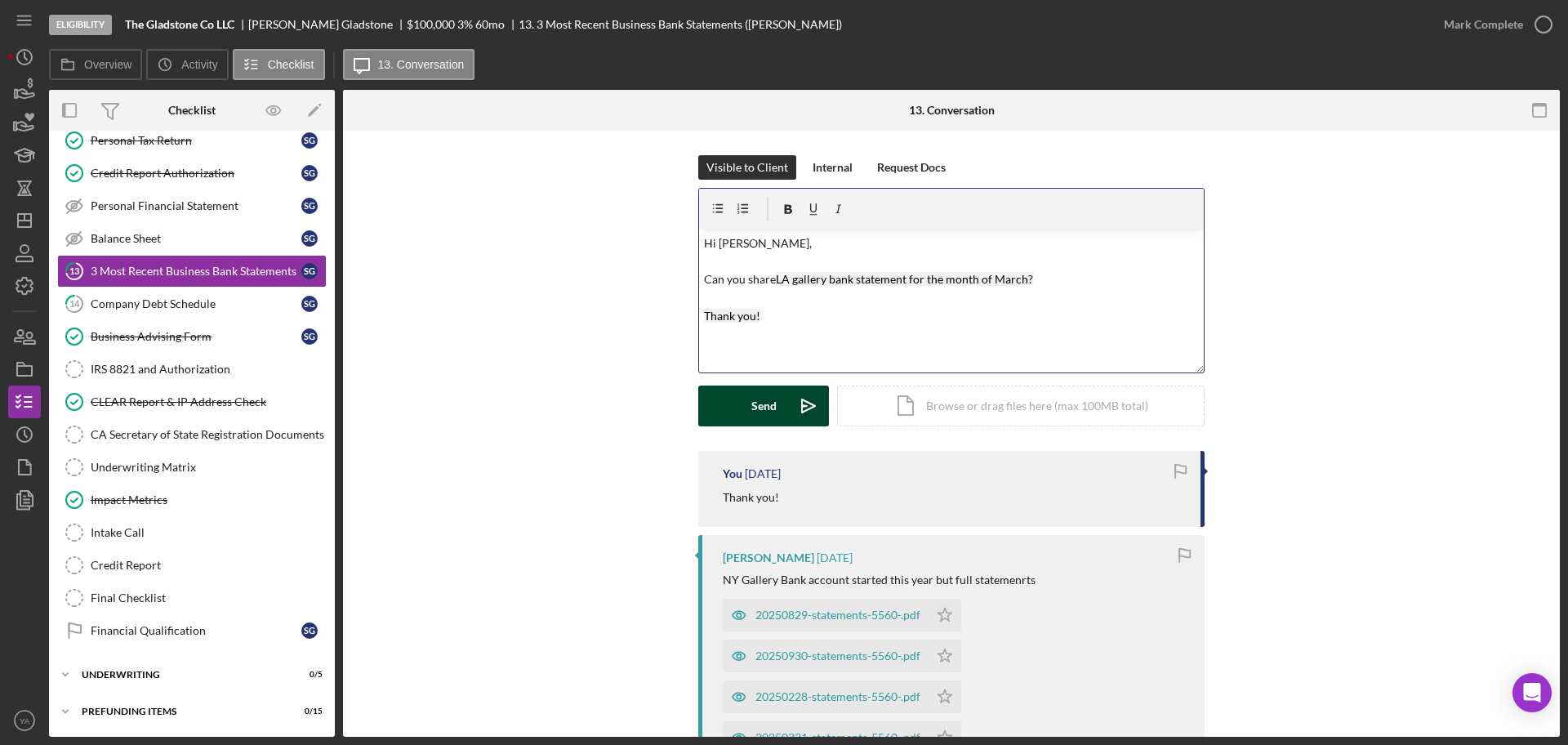
click at [765, 396] on div "Send" at bounding box center [764, 406] width 25 height 41
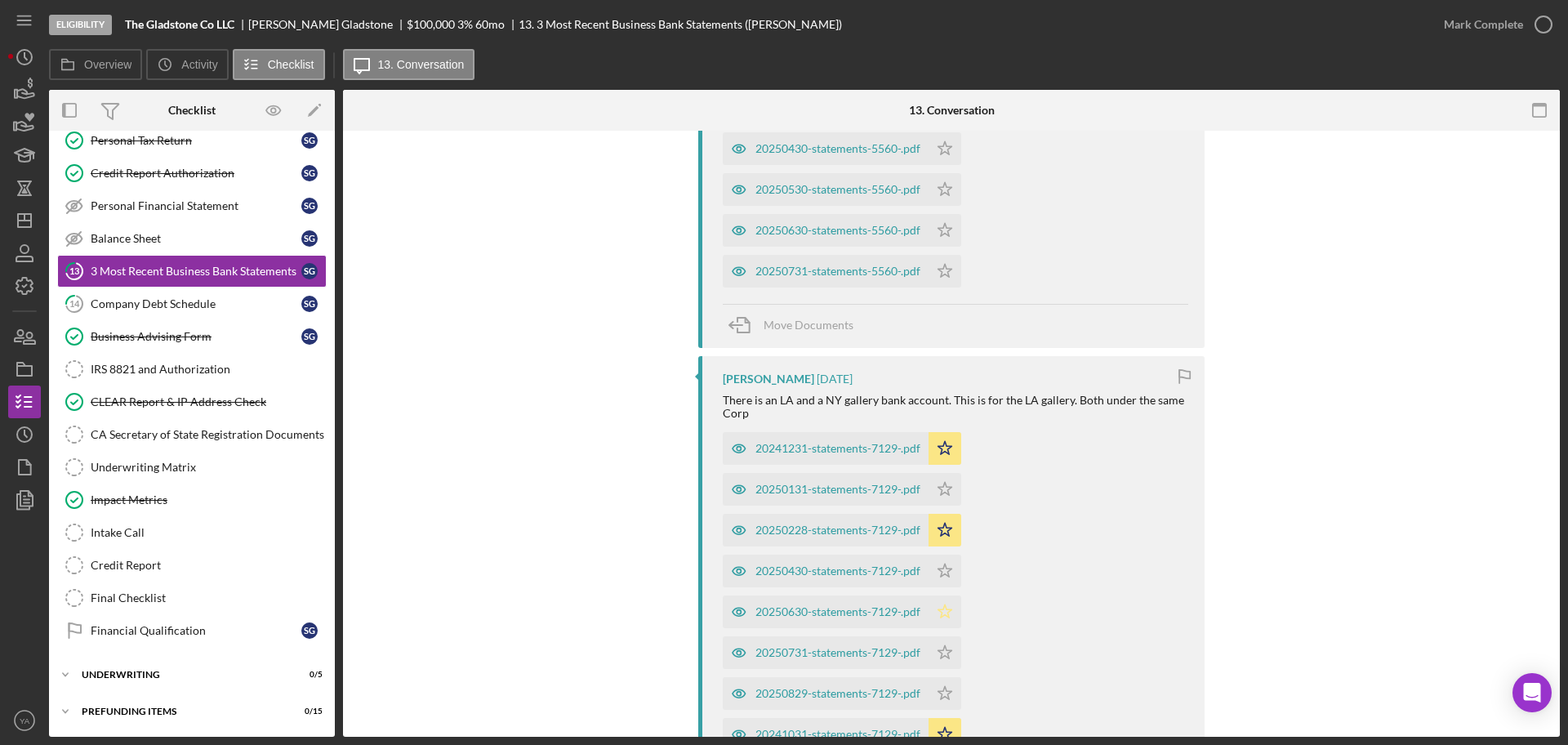
scroll to position [817, 0]
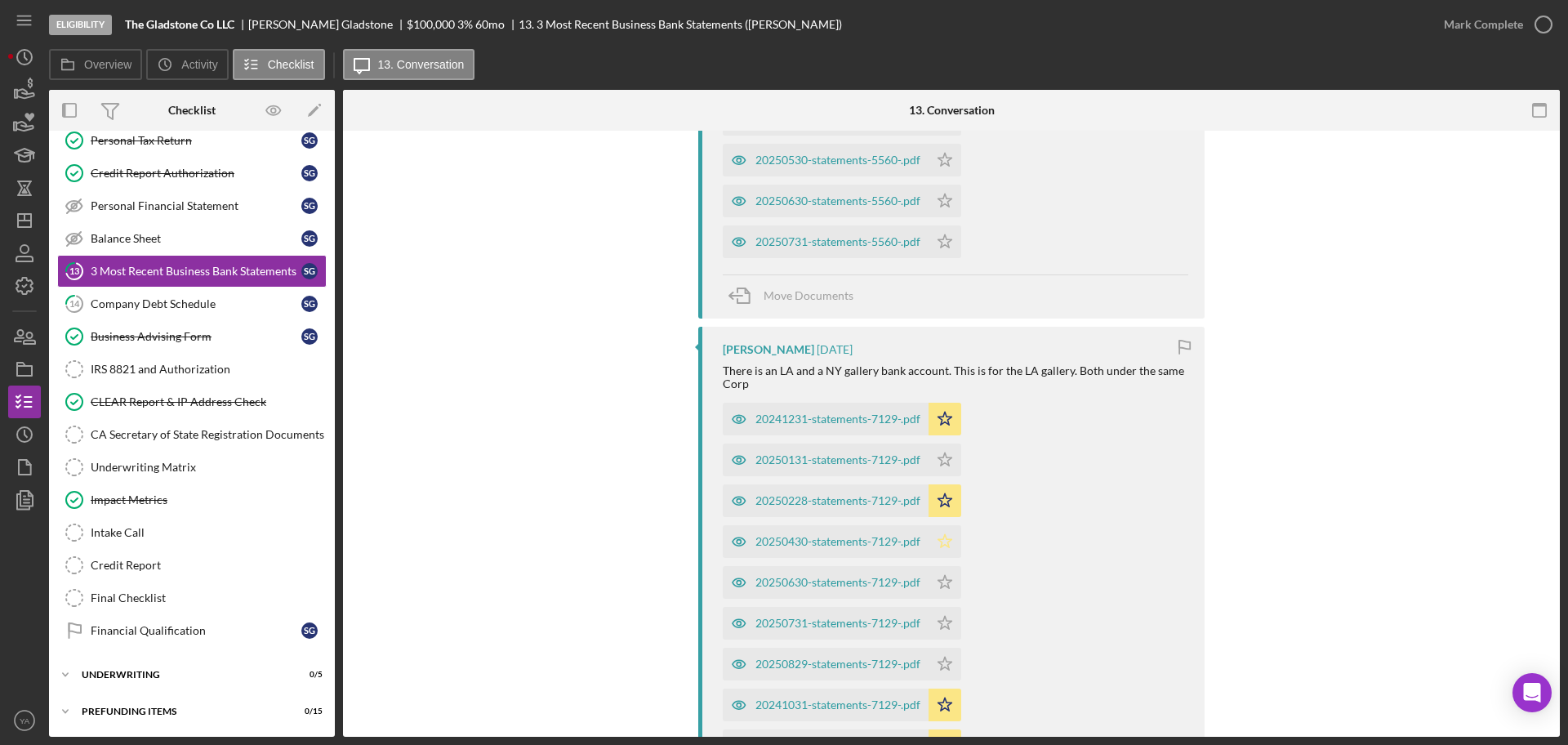
click at [948, 543] on icon "Icon/Star" at bounding box center [945, 542] width 33 height 33
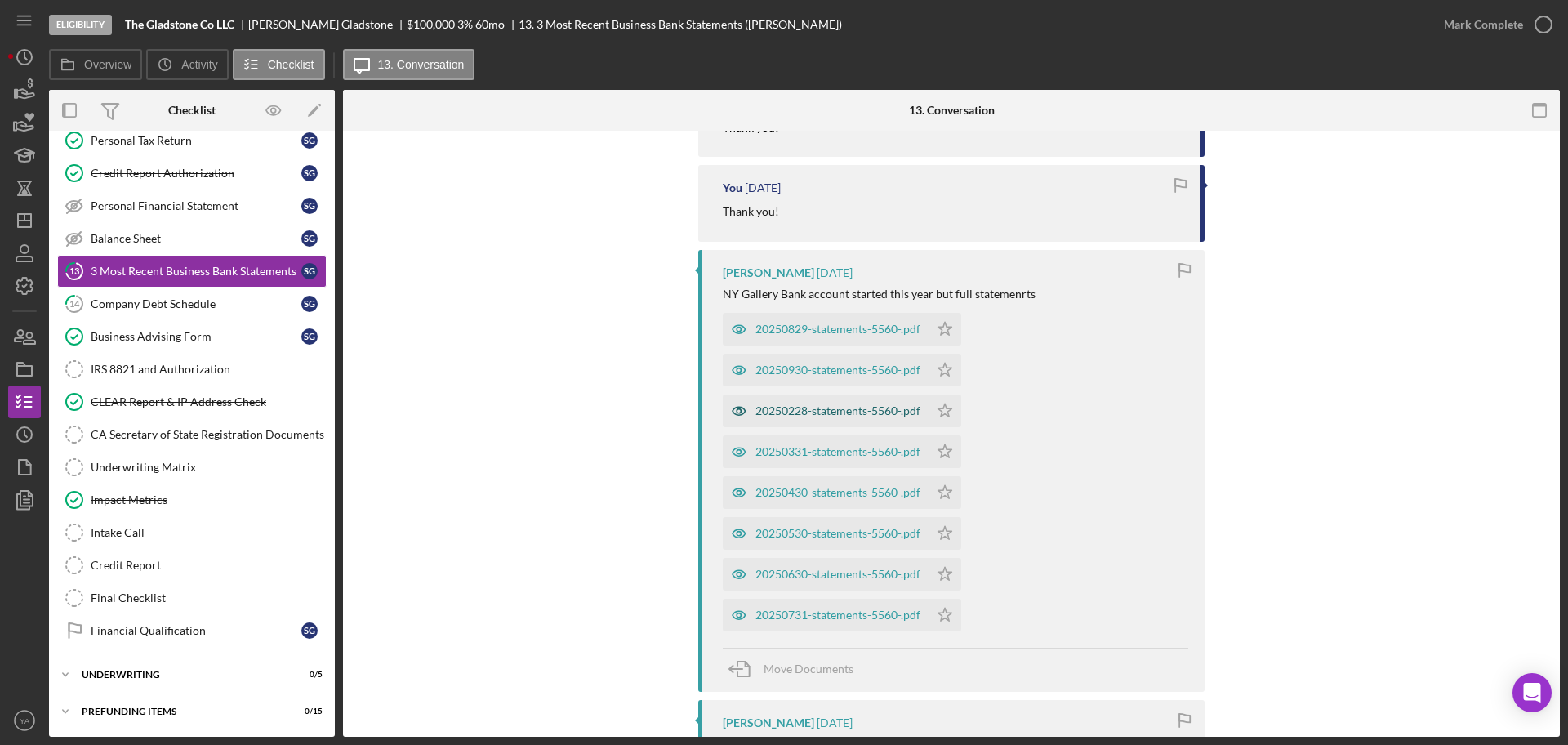
scroll to position [408, 0]
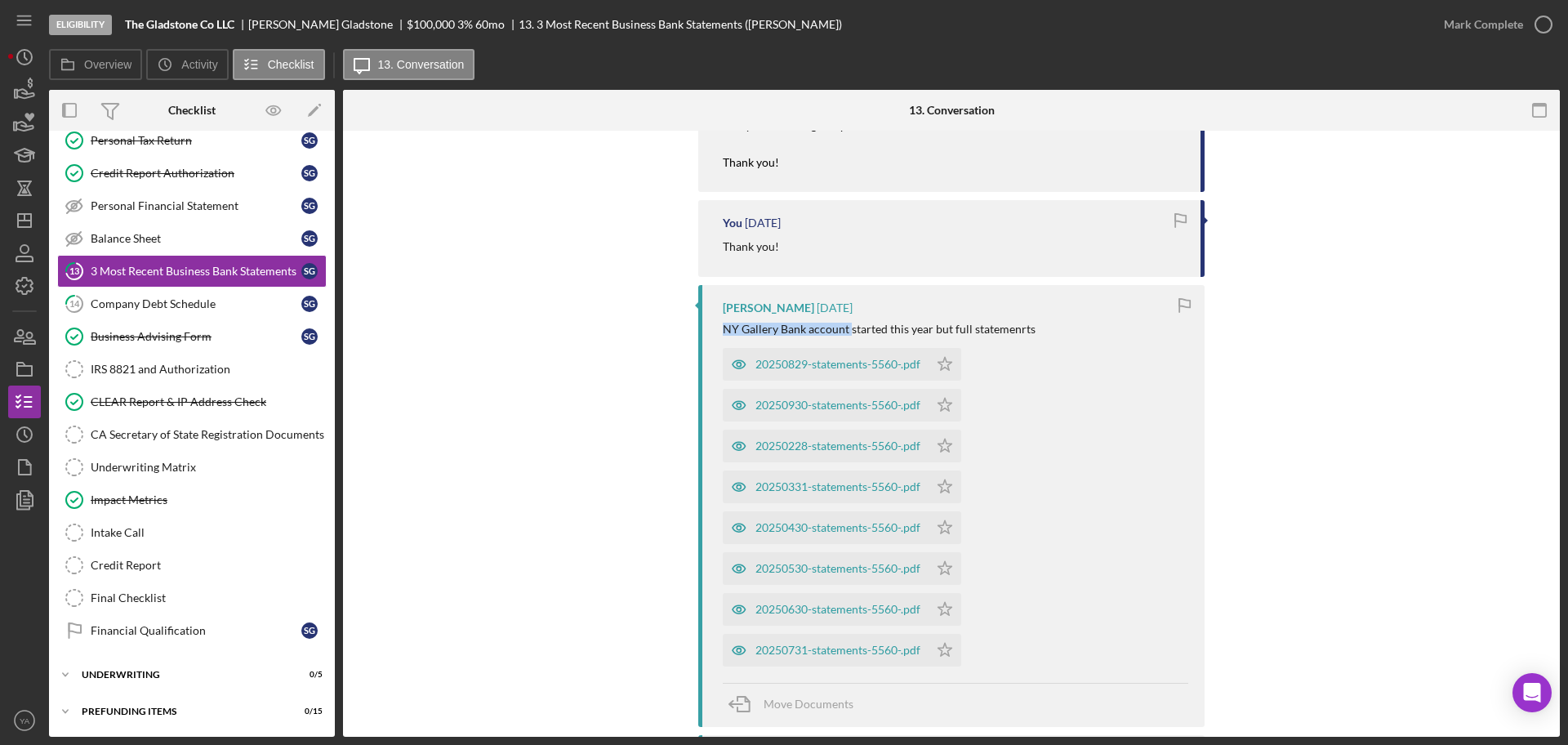
drag, startPoint x: 716, startPoint y: 332, endPoint x: 846, endPoint y: 331, distance: 130.0
click at [846, 331] on div "[PERSON_NAME] [DATE] NY Gallery Bank account started this year but full stateme…" at bounding box center [952, 506] width 507 height 442
copy div "NY Gallery Bank account"
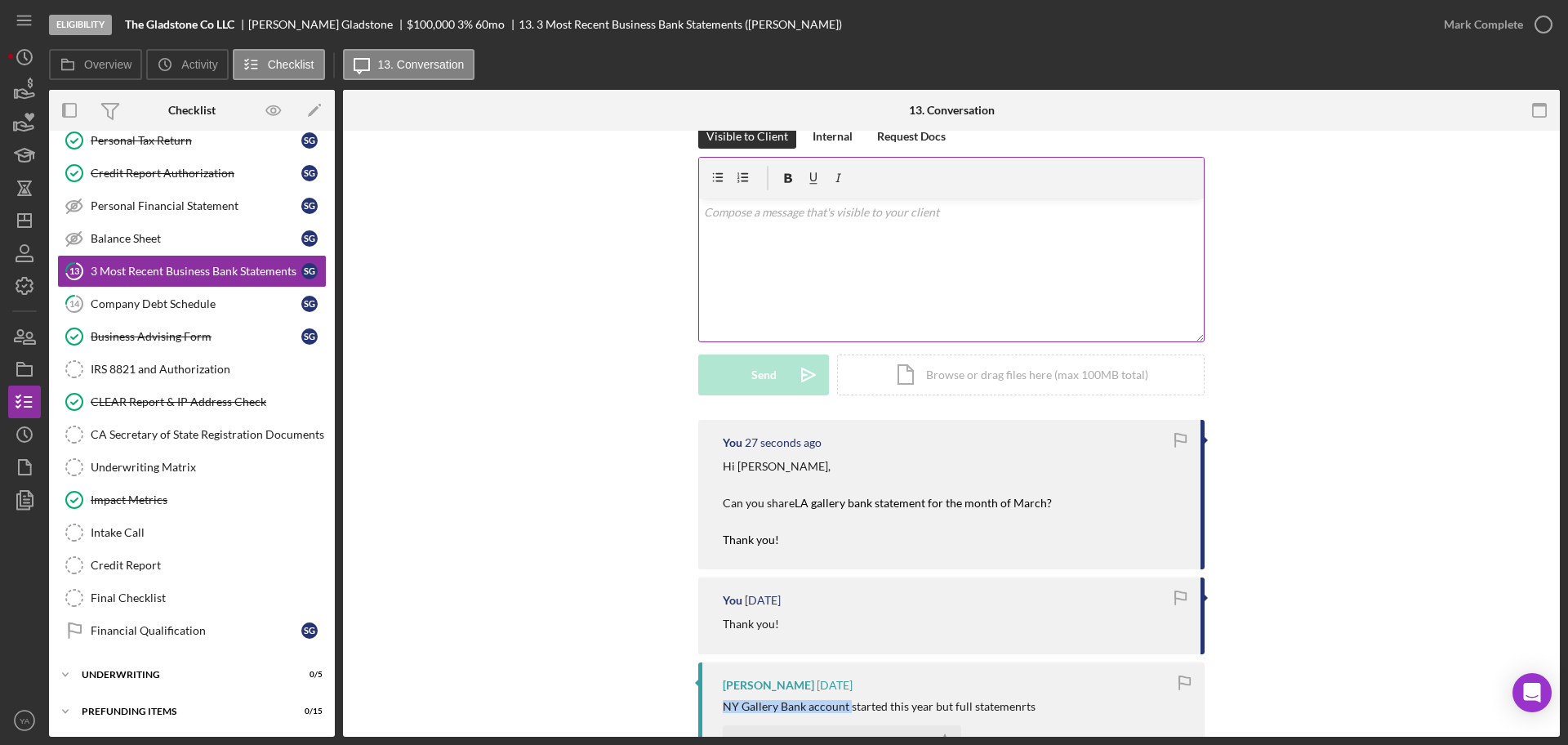
scroll to position [0, 0]
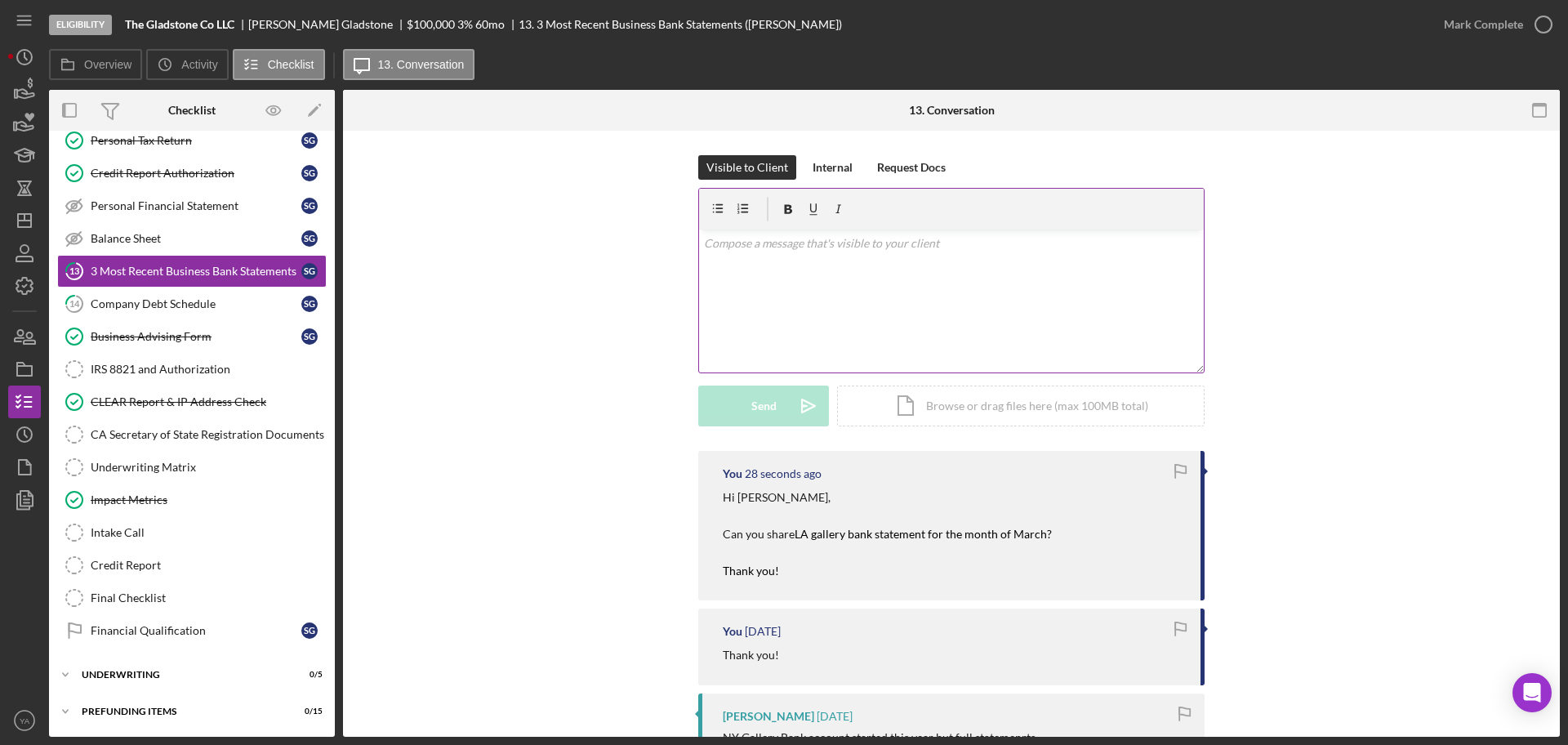
click at [845, 294] on div "v Color teal Color pink Remove color Add row above Add row below Add column bef…" at bounding box center [951, 300] width 505 height 143
click at [906, 243] on p "Also NY Gallery Bank account statement before the" at bounding box center [951, 243] width 496 height 18
click at [904, 241] on p "Also NY Gallery Bank account statement 3 before the" at bounding box center [951, 243] width 496 height 18
click at [1042, 254] on div "v Color teal Color pink Remove color Add row above Add row below Add column bef…" at bounding box center [951, 300] width 505 height 143
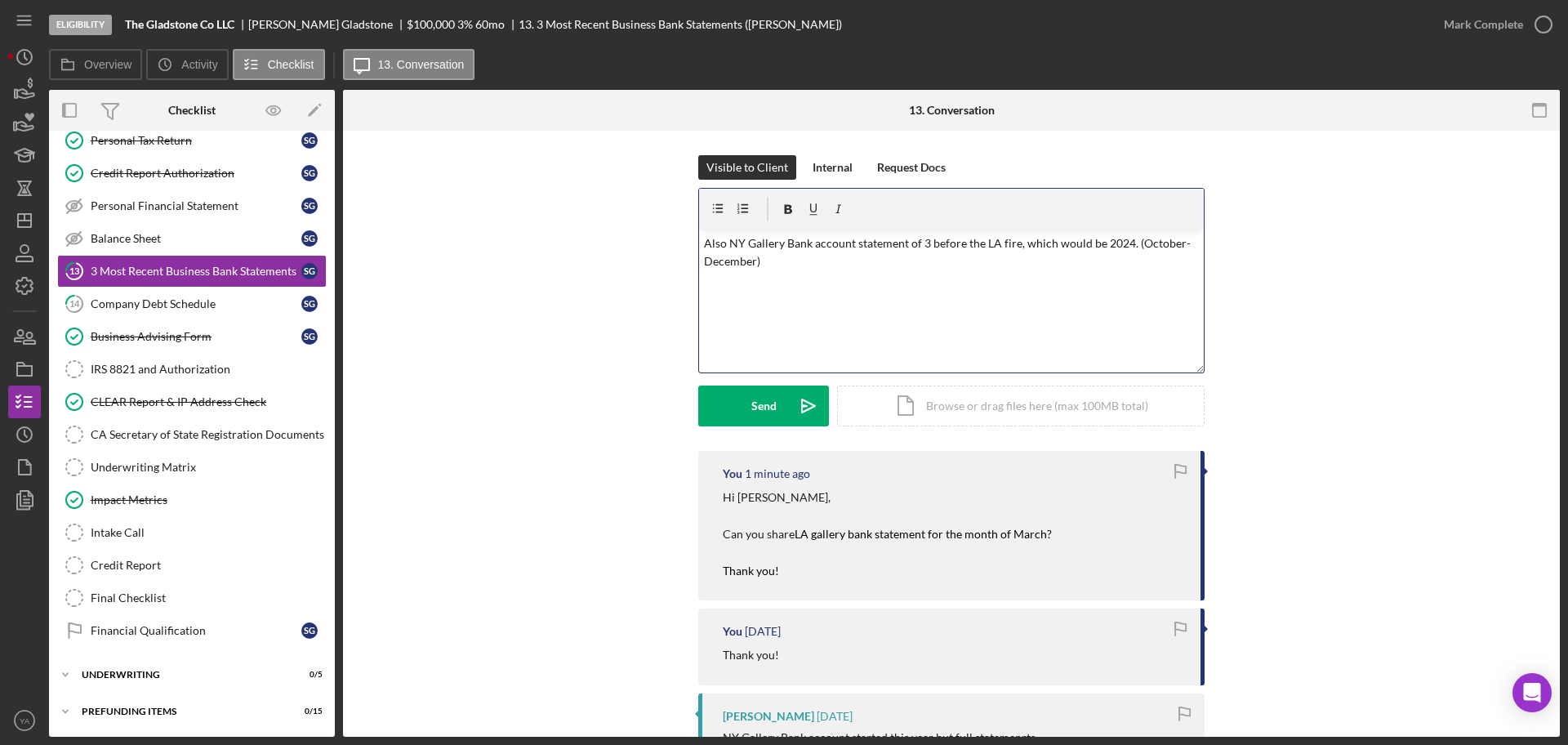
click at [739, 266] on p "Also NY Gallery Bank account statement of 3 before the LA fire, which would be …" at bounding box center [951, 253] width 496 height 37
drag, startPoint x: 739, startPoint y: 266, endPoint x: 739, endPoint y: 258, distance: 8.0
click at [739, 258] on p "Also NY Gallery Bank account statement of 3 before the LA fire, which would be …" at bounding box center [951, 253] width 496 height 37
click at [731, 258] on p "Also NY Gallery Bank account statement of 3 before the LA fire, which would be …" at bounding box center [951, 253] width 496 height 37
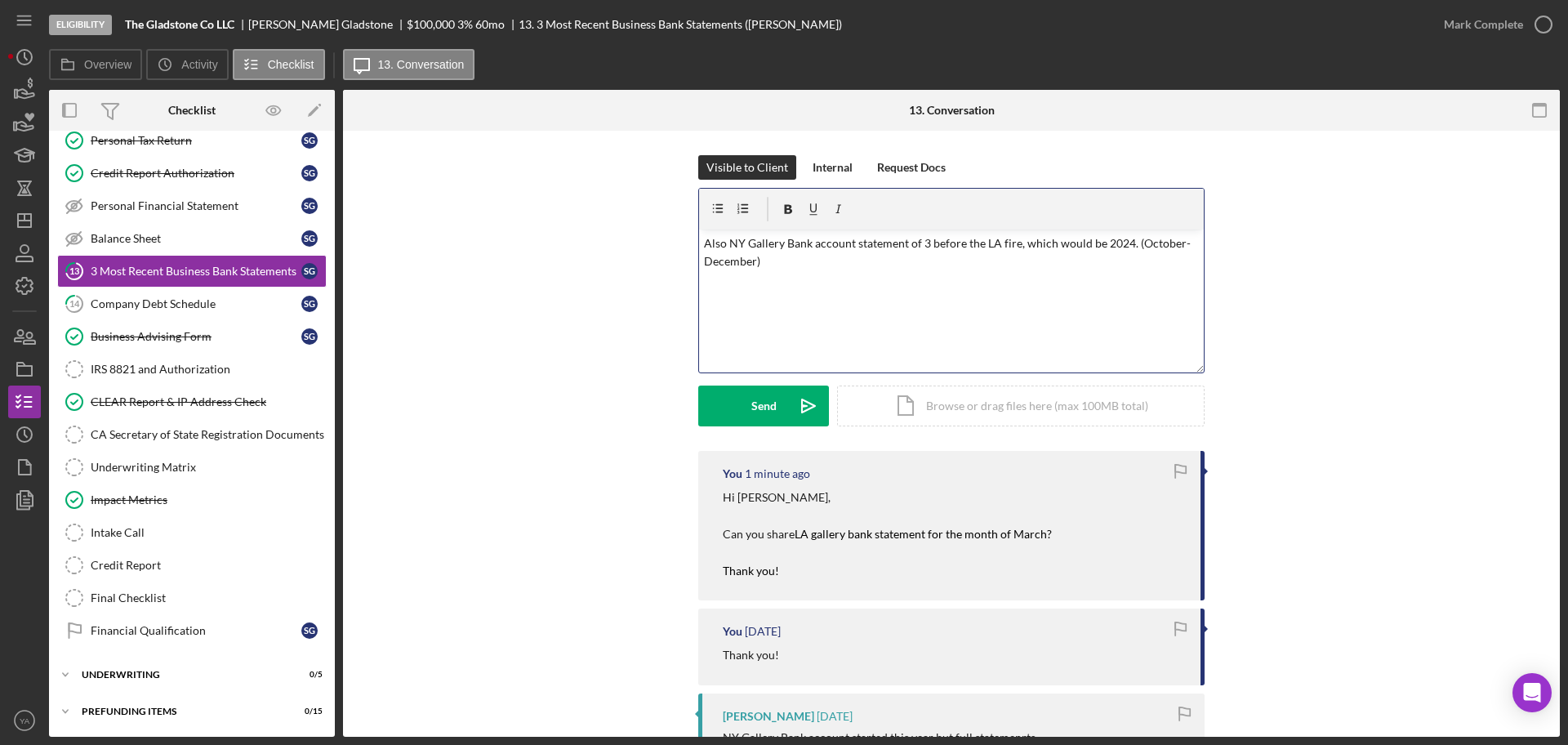
click at [804, 261] on p "Also NY Gallery Bank account statement of 3 before the LA fire, which would be …" at bounding box center [951, 253] width 496 height 37
click at [1130, 243] on p "Also NY Gallery Bank account statement of 3 before the LA fire, which would be …" at bounding box center [951, 253] width 496 height 37
click at [867, 293] on div "v Color teal Color pink Remove color Add row above Add row below Add column bef…" at bounding box center [951, 300] width 505 height 143
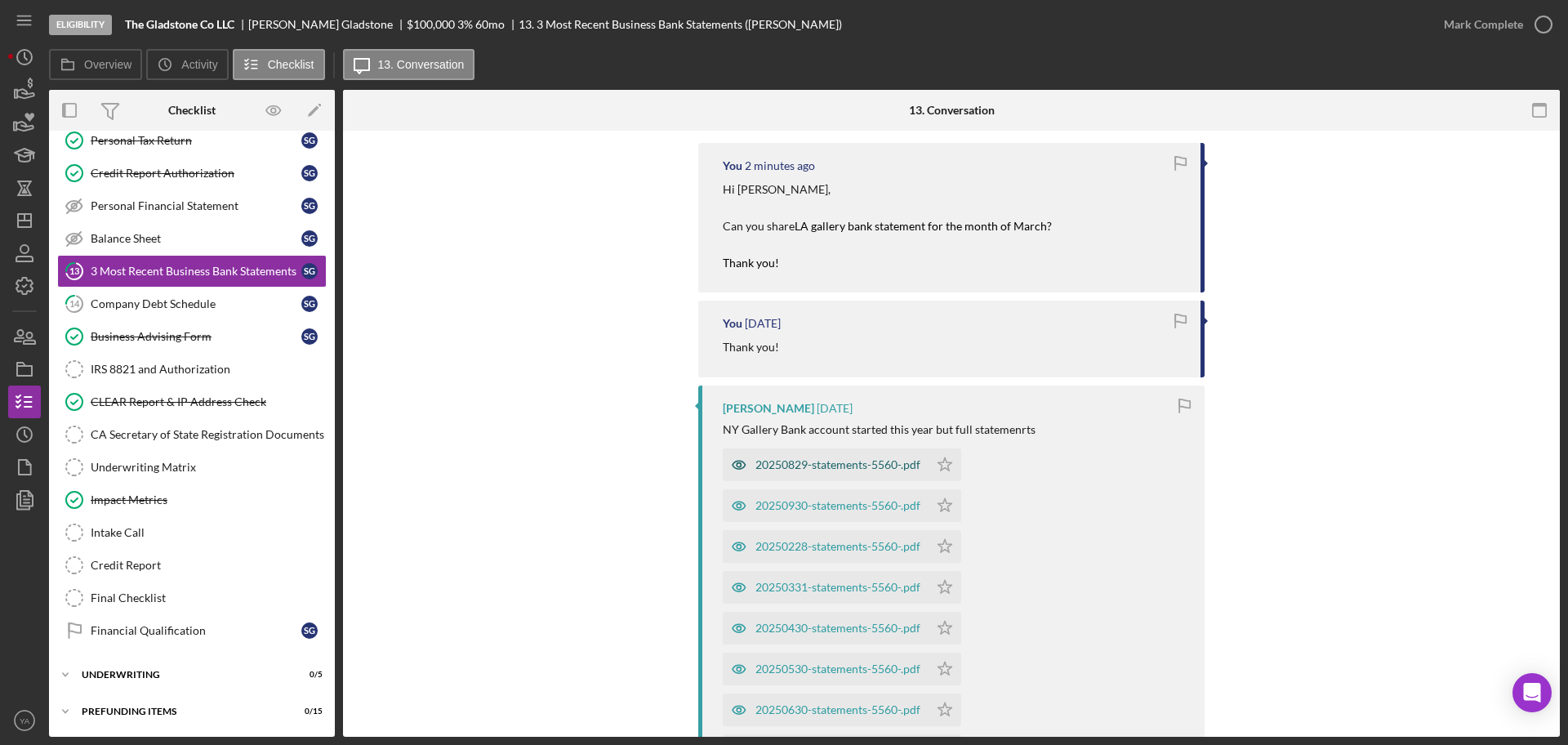
scroll to position [408, 0]
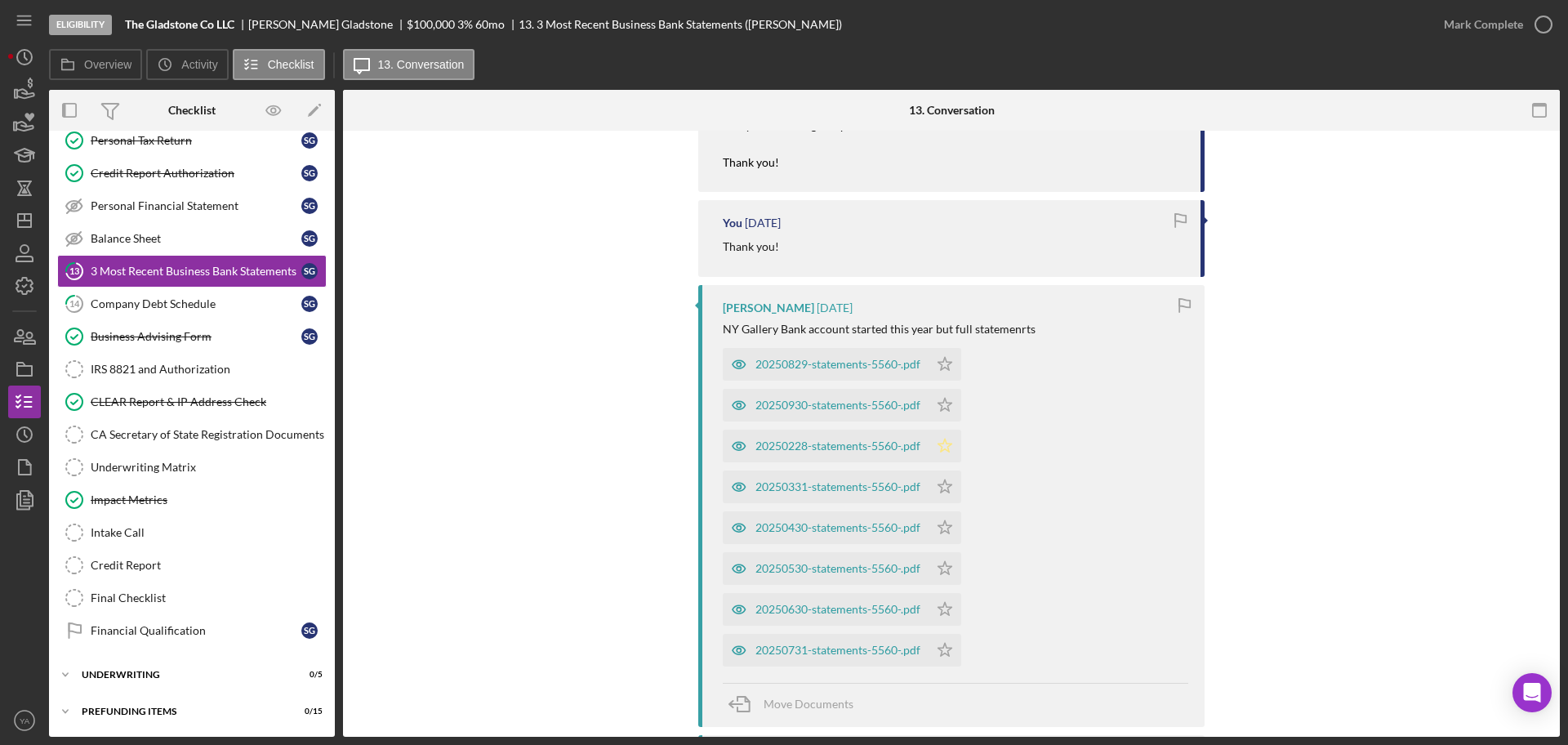
click at [946, 446] on polygon "button" at bounding box center [945, 445] width 14 height 13
click at [942, 479] on icon "Icon/Star" at bounding box center [945, 487] width 33 height 33
click at [941, 528] on polygon "button" at bounding box center [945, 527] width 14 height 13
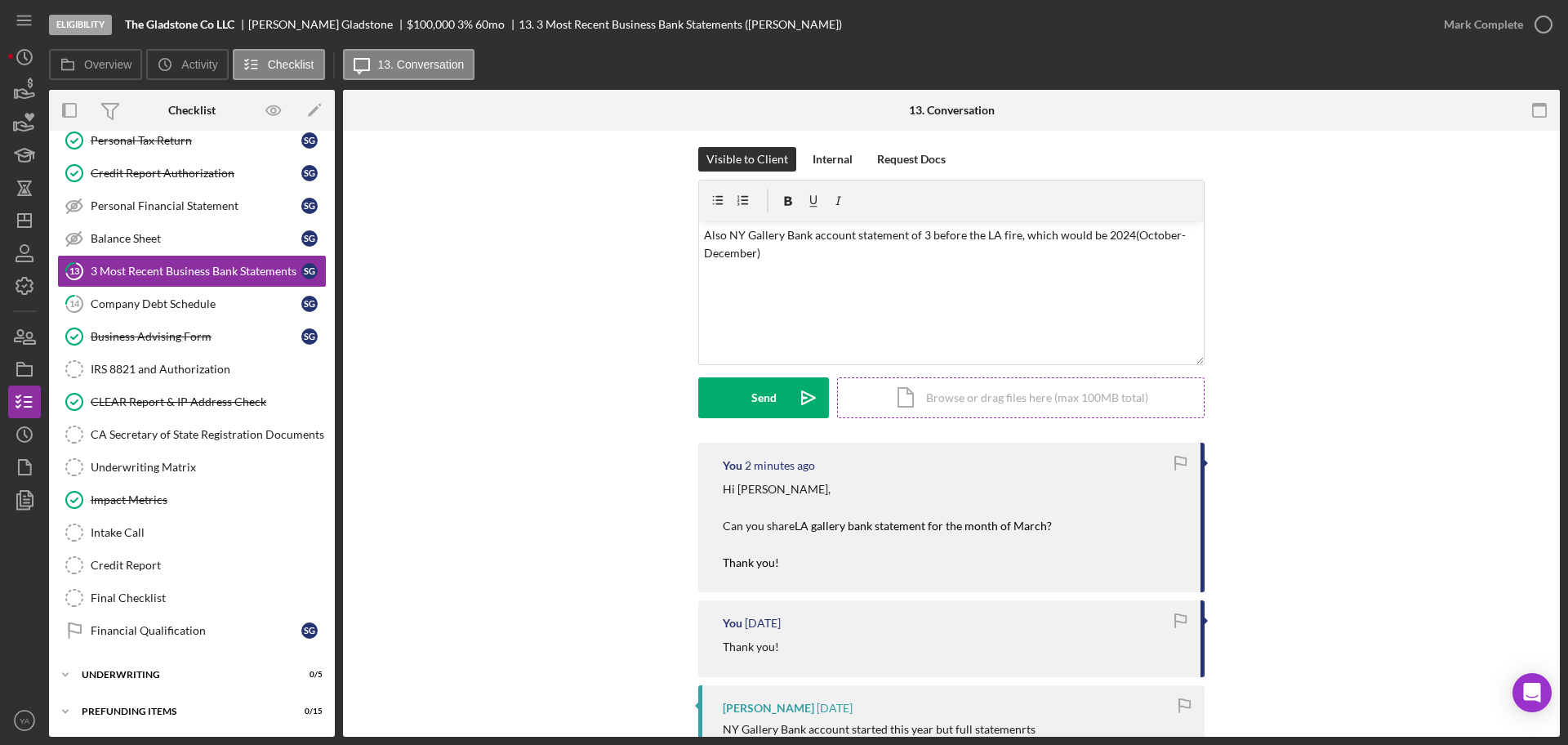
scroll to position [0, 0]
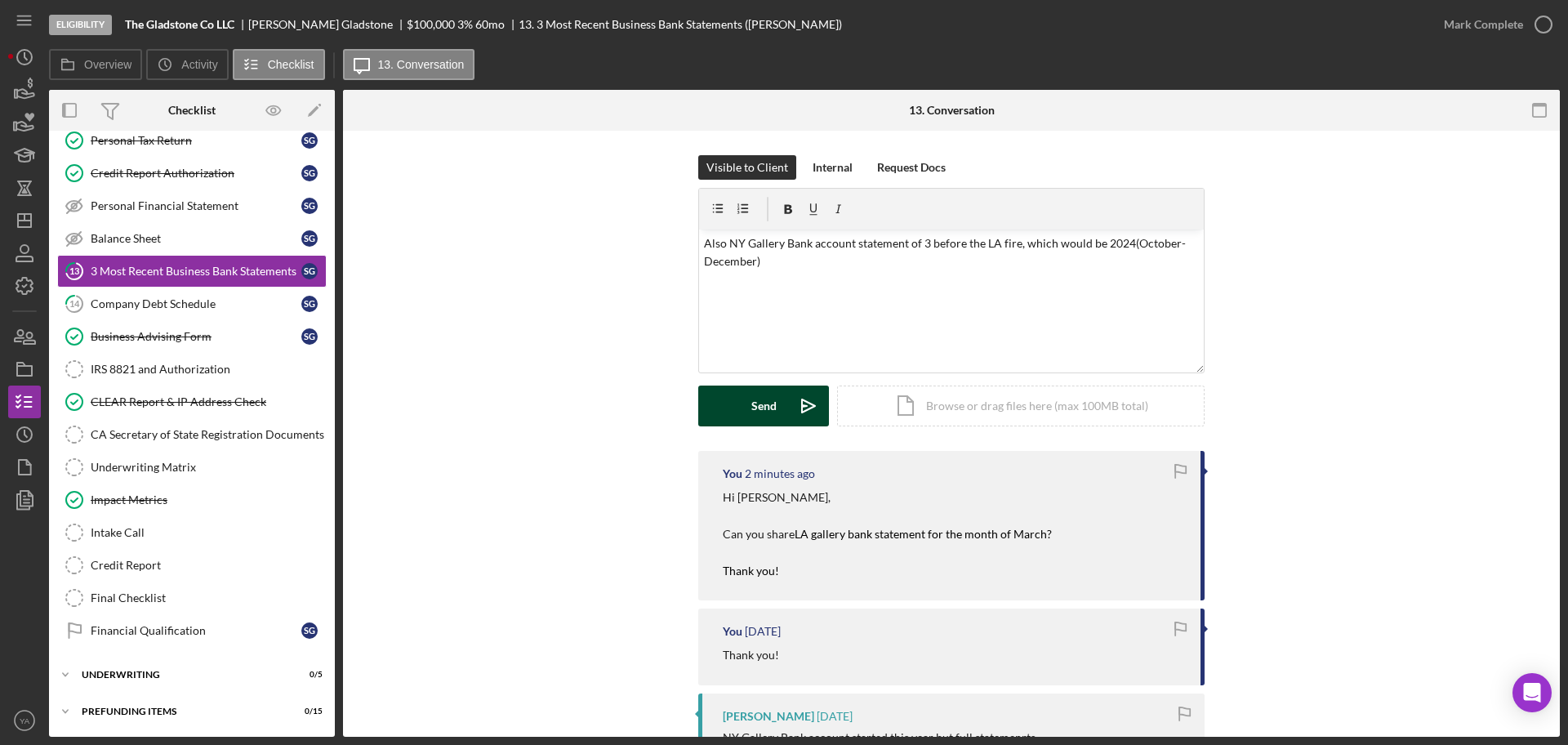
click at [788, 400] on icon "Icon/icon-invite-send" at bounding box center [808, 406] width 41 height 41
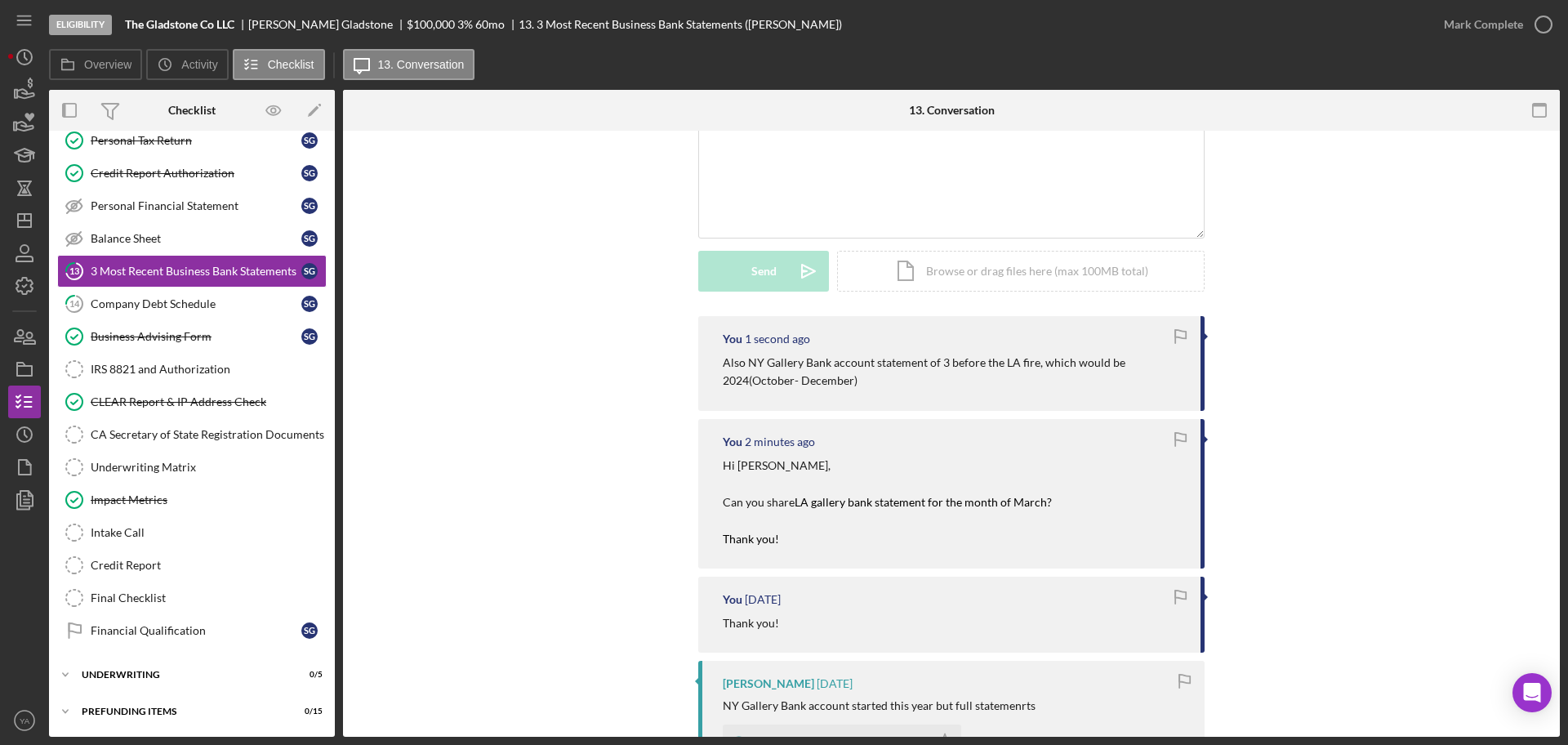
scroll to position [102, 0]
